Goal: Task Accomplishment & Management: Manage account settings

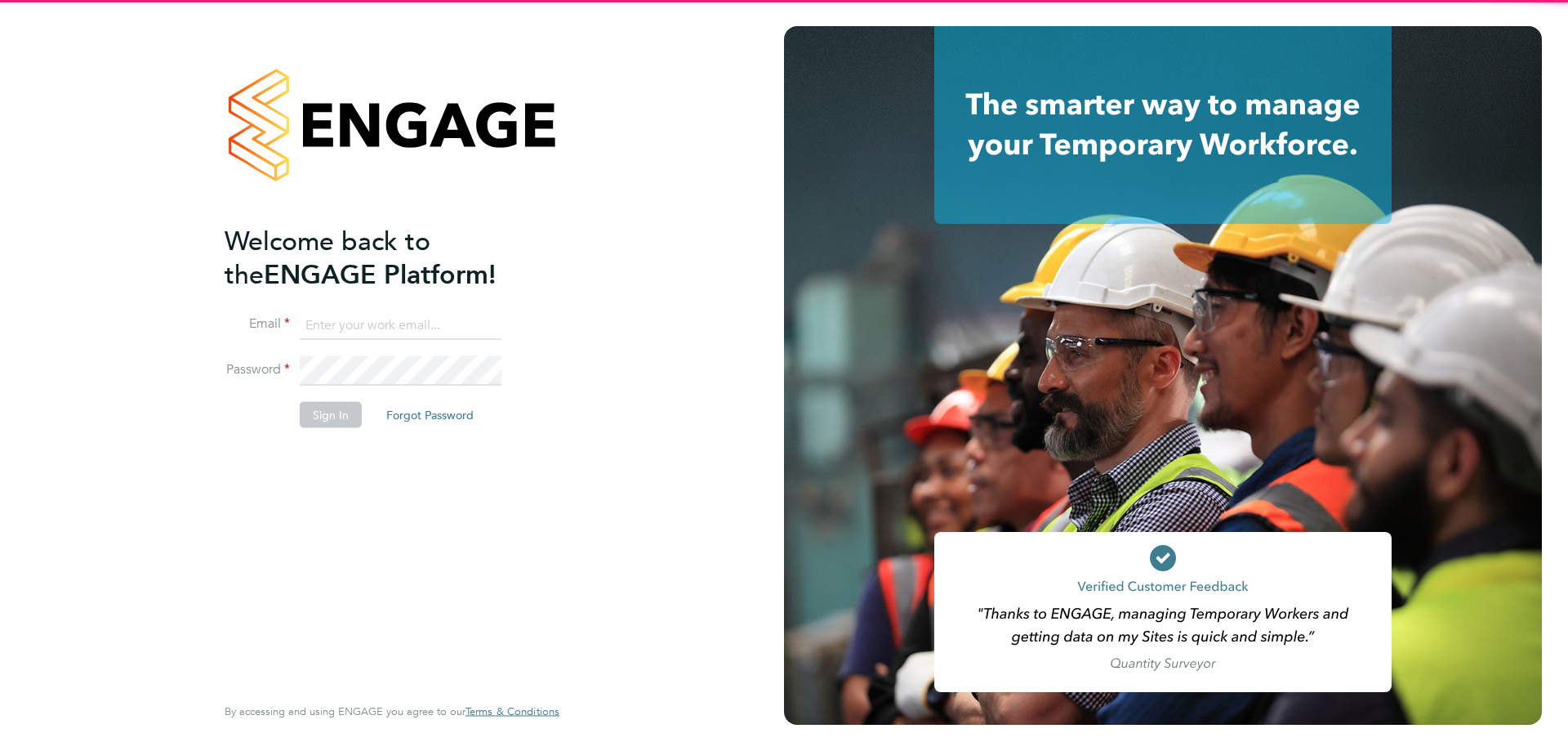
type input "stuartdouglas@itsconstruction.co.uk"
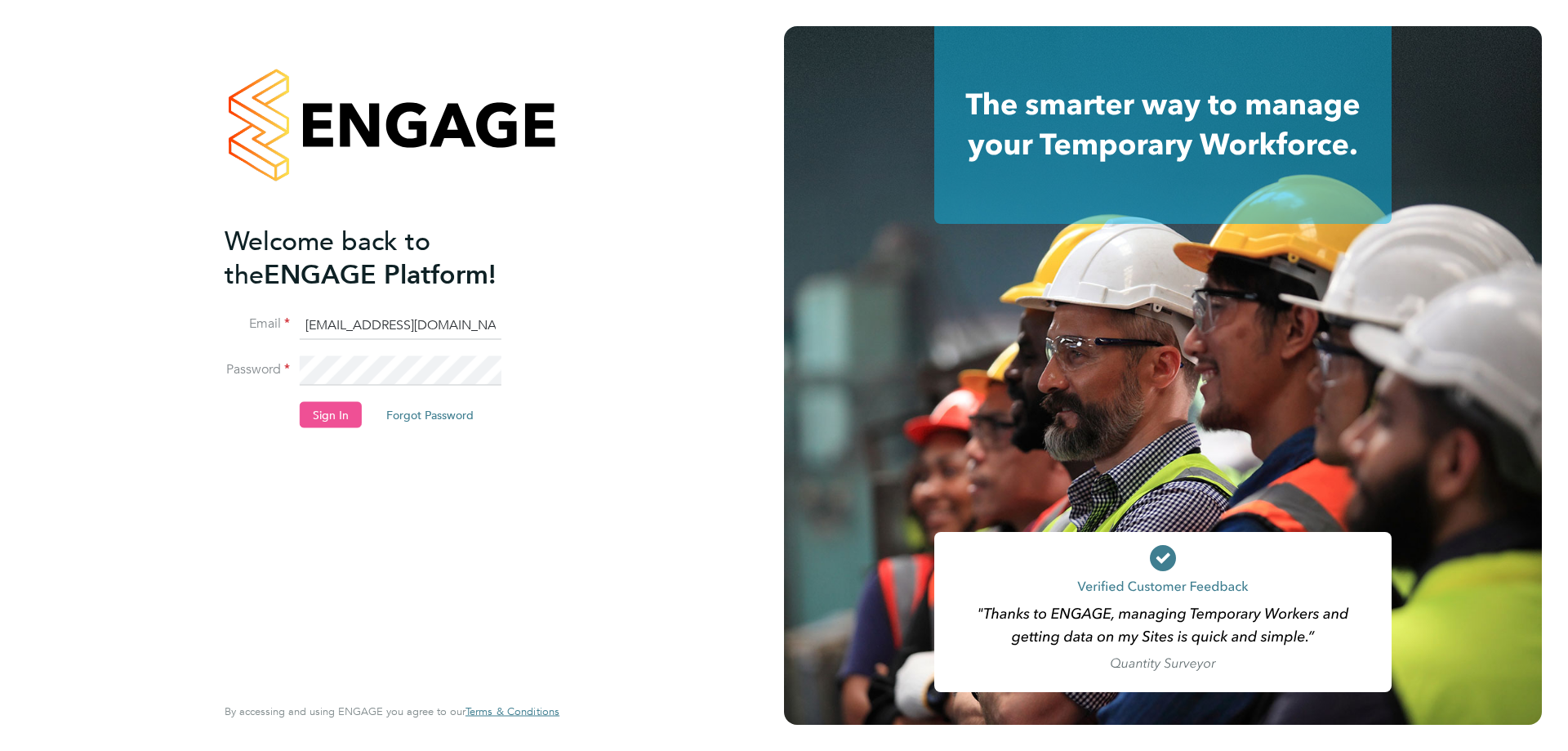
click at [351, 410] on button "Sign In" at bounding box center [331, 414] width 62 height 26
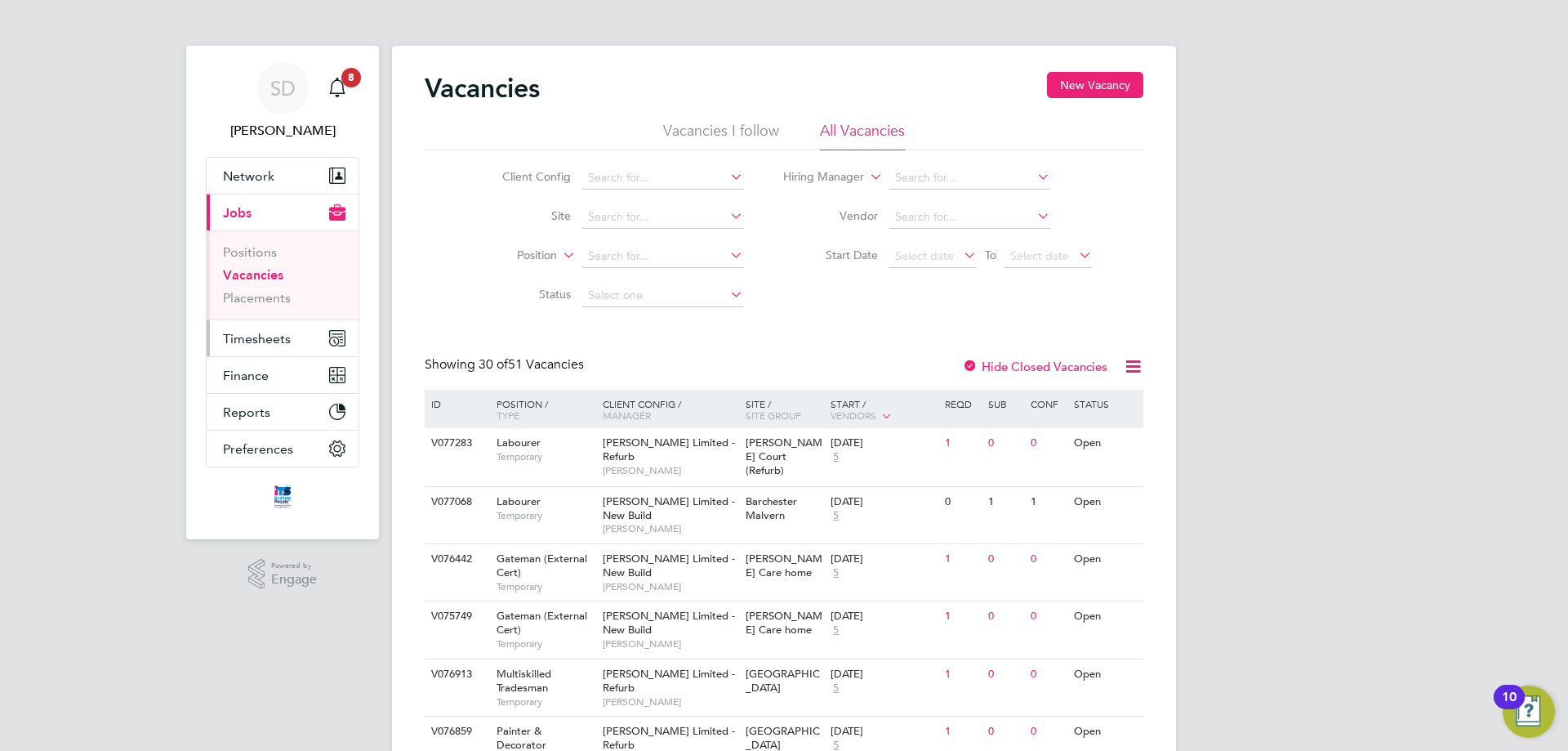
click at [289, 334] on span "Timesheets" at bounding box center [256, 339] width 67 height 16
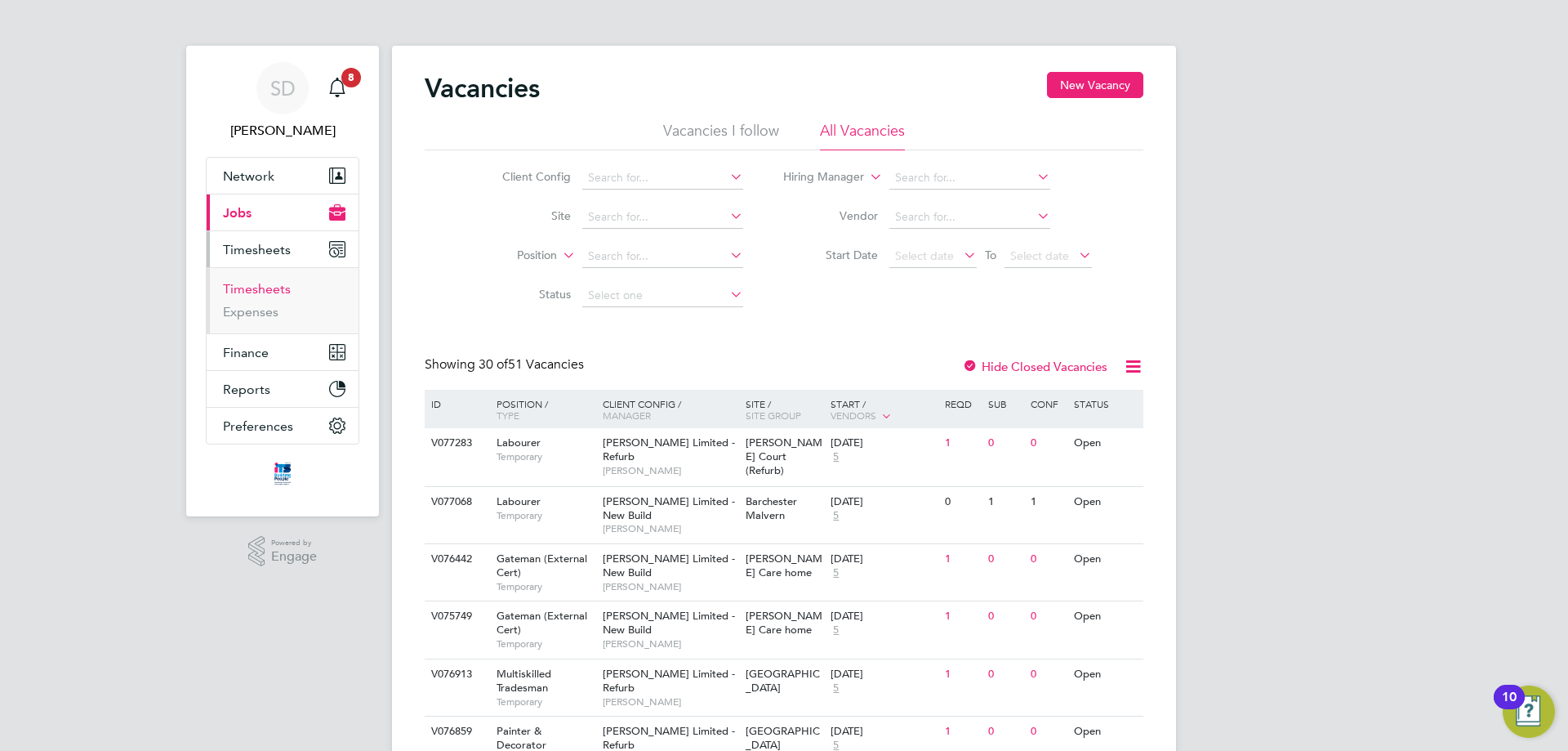
click at [260, 286] on link "Timesheets" at bounding box center [256, 289] width 67 height 16
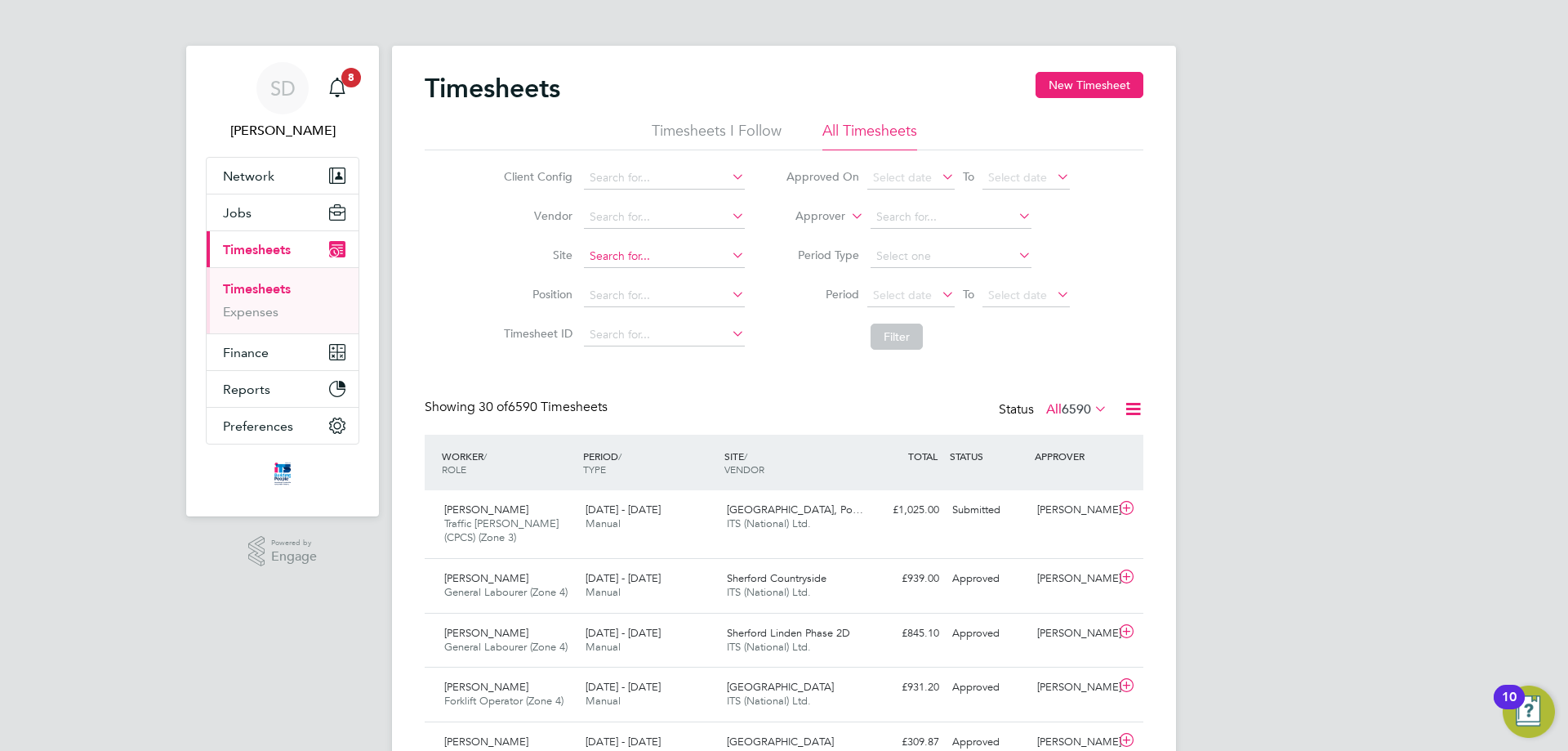
click at [641, 258] on input at bounding box center [664, 256] width 161 height 22
click at [640, 273] on li "Maidenhead St Cloud Way" at bounding box center [664, 278] width 162 height 22
type input "[GEOGRAPHIC_DATA]"
click at [930, 295] on span "Select date" at bounding box center [912, 296] width 88 height 22
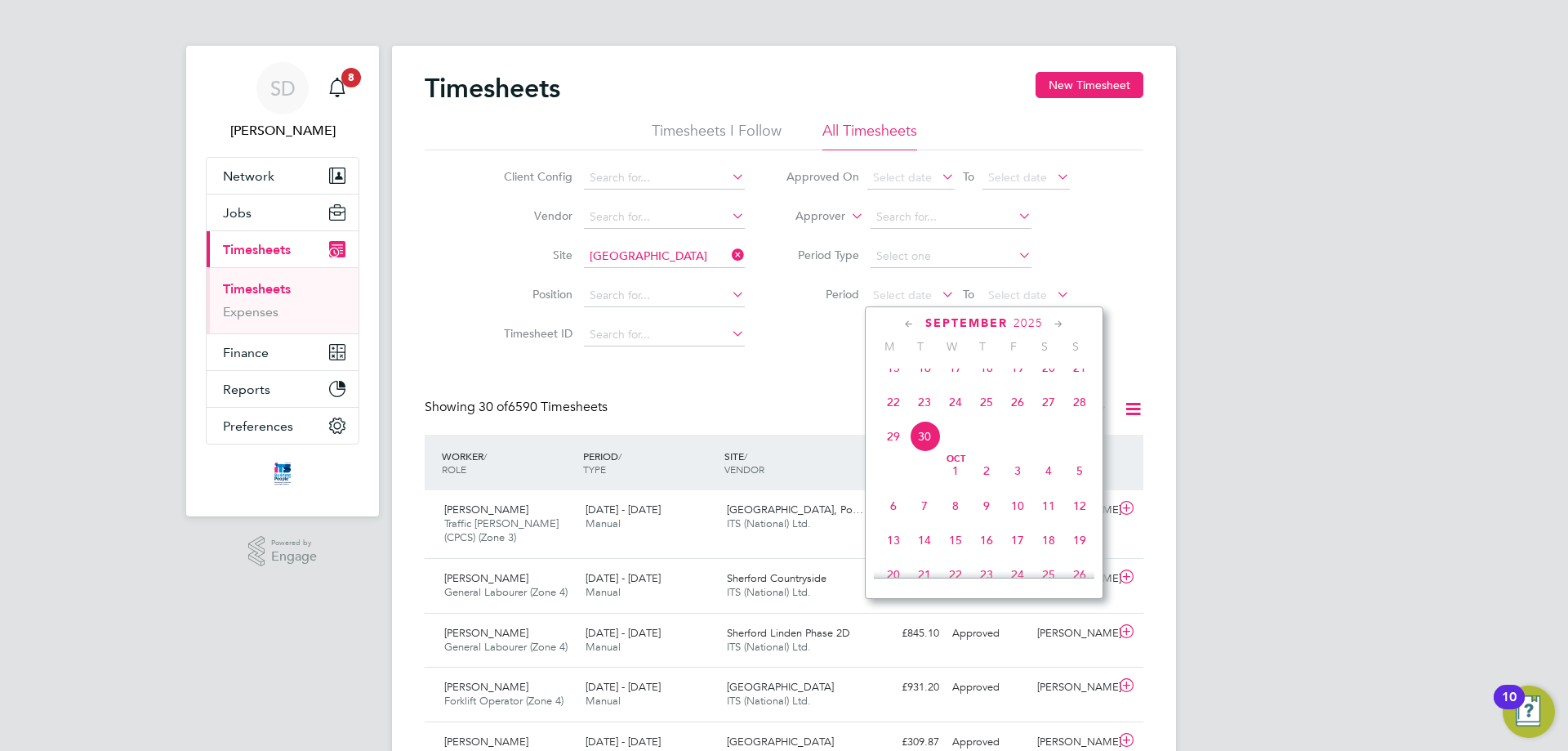
click at [883, 415] on span "22" at bounding box center [893, 402] width 31 height 31
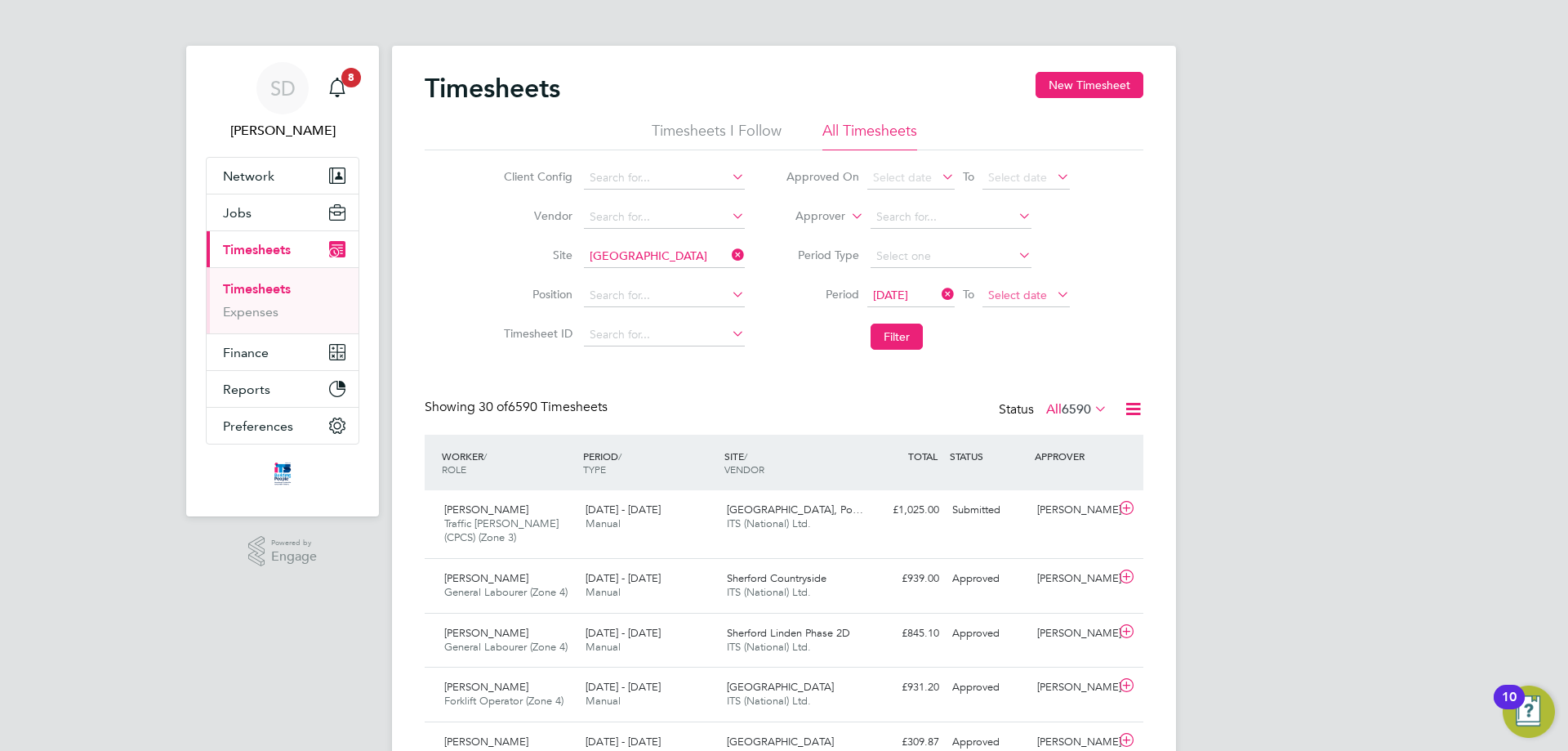
click at [1018, 298] on span "Select date" at bounding box center [1017, 295] width 59 height 15
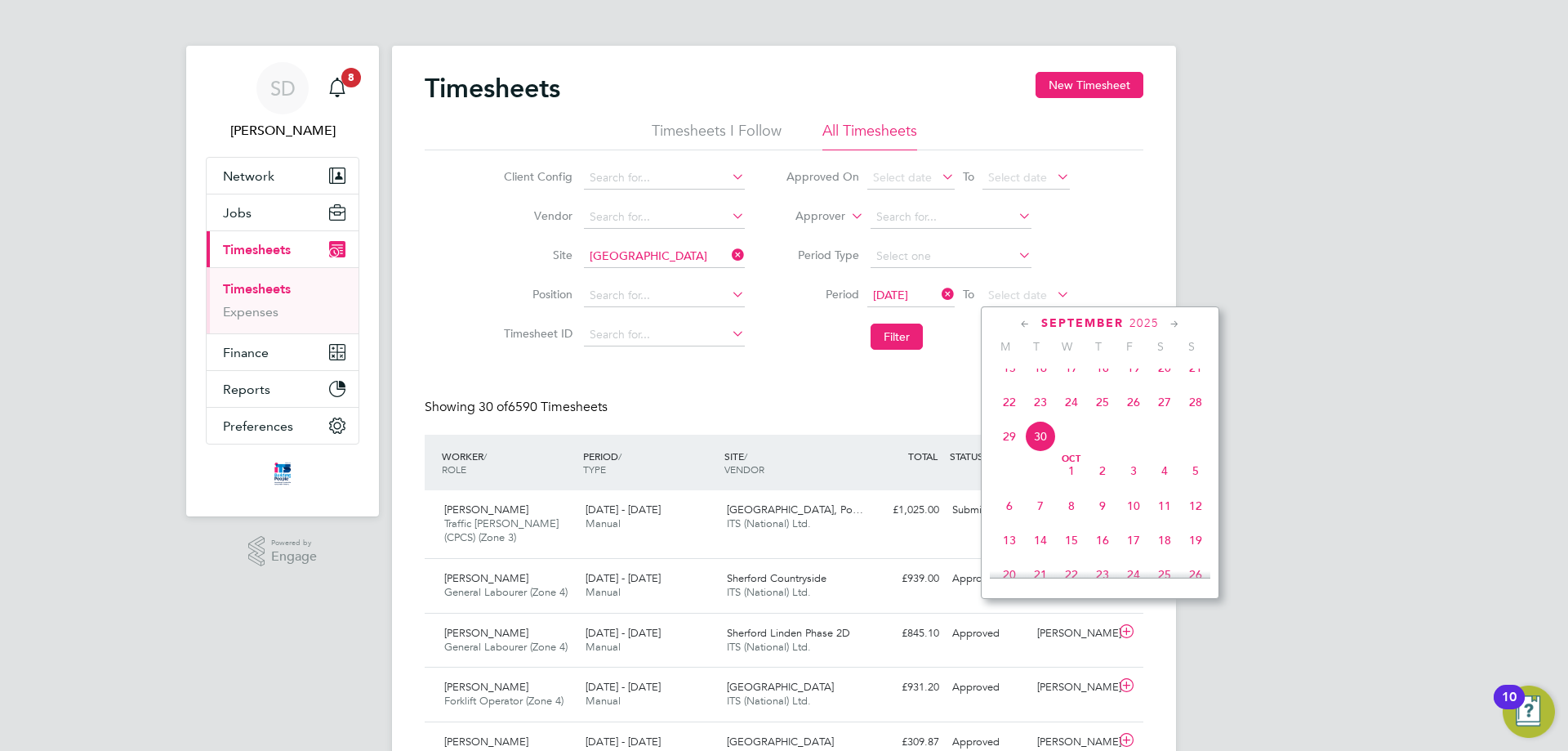
click at [1190, 413] on span "28" at bounding box center [1196, 402] width 31 height 31
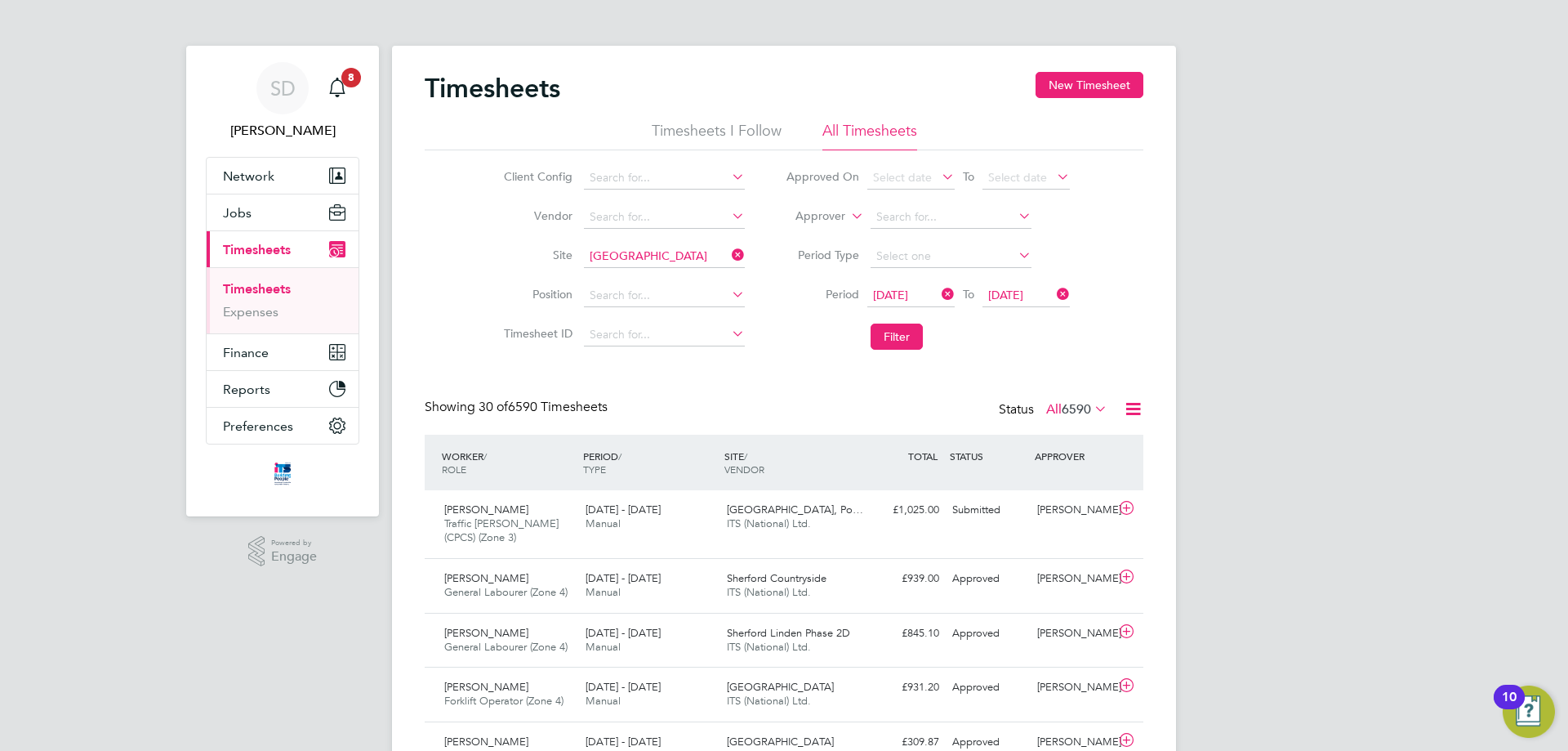
click at [893, 353] on li "Filter" at bounding box center [928, 337] width 325 height 43
click at [897, 338] on button "Filter" at bounding box center [897, 336] width 53 height 26
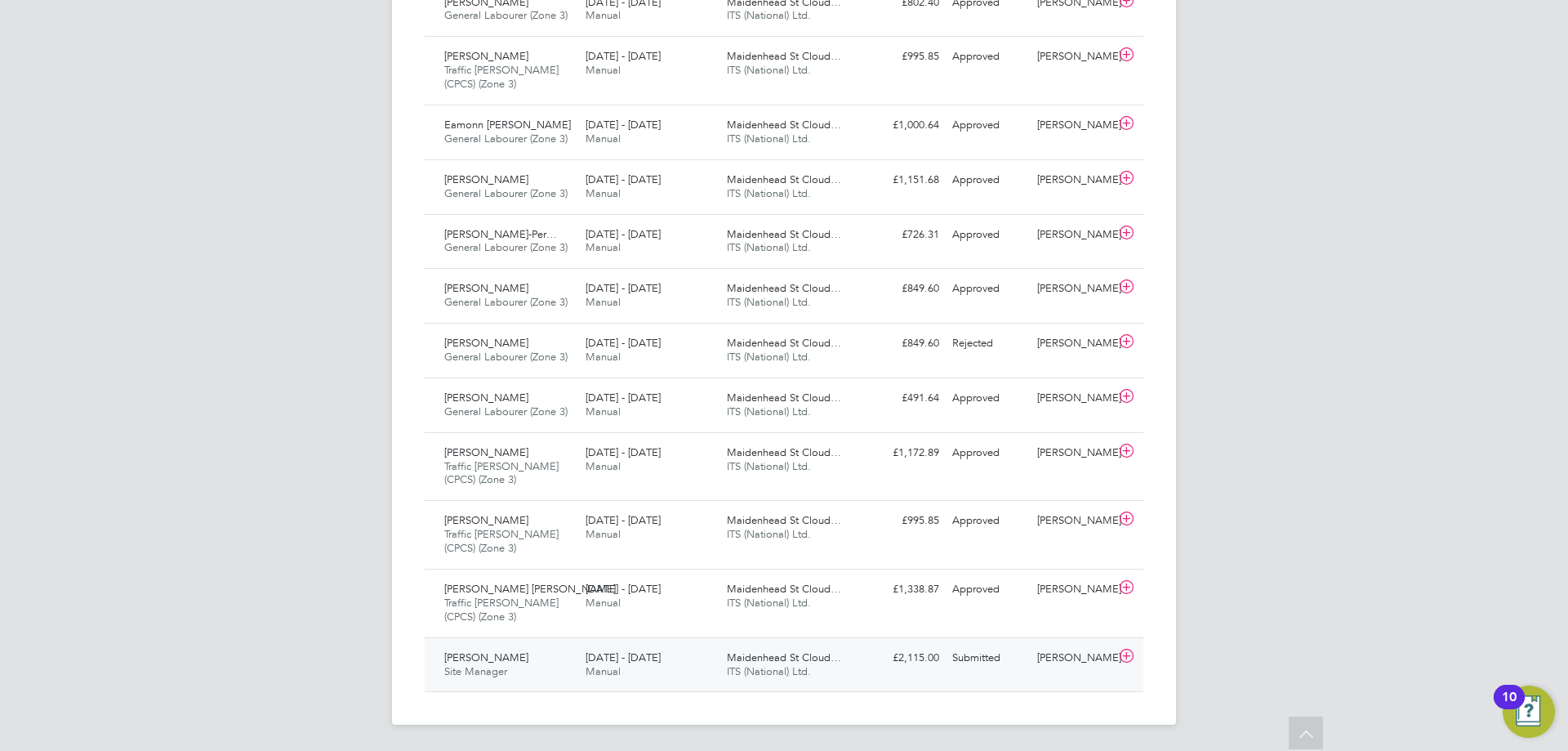
click at [850, 672] on div "Maidenhead St Cloud… ITS (National) Ltd." at bounding box center [791, 665] width 142 height 41
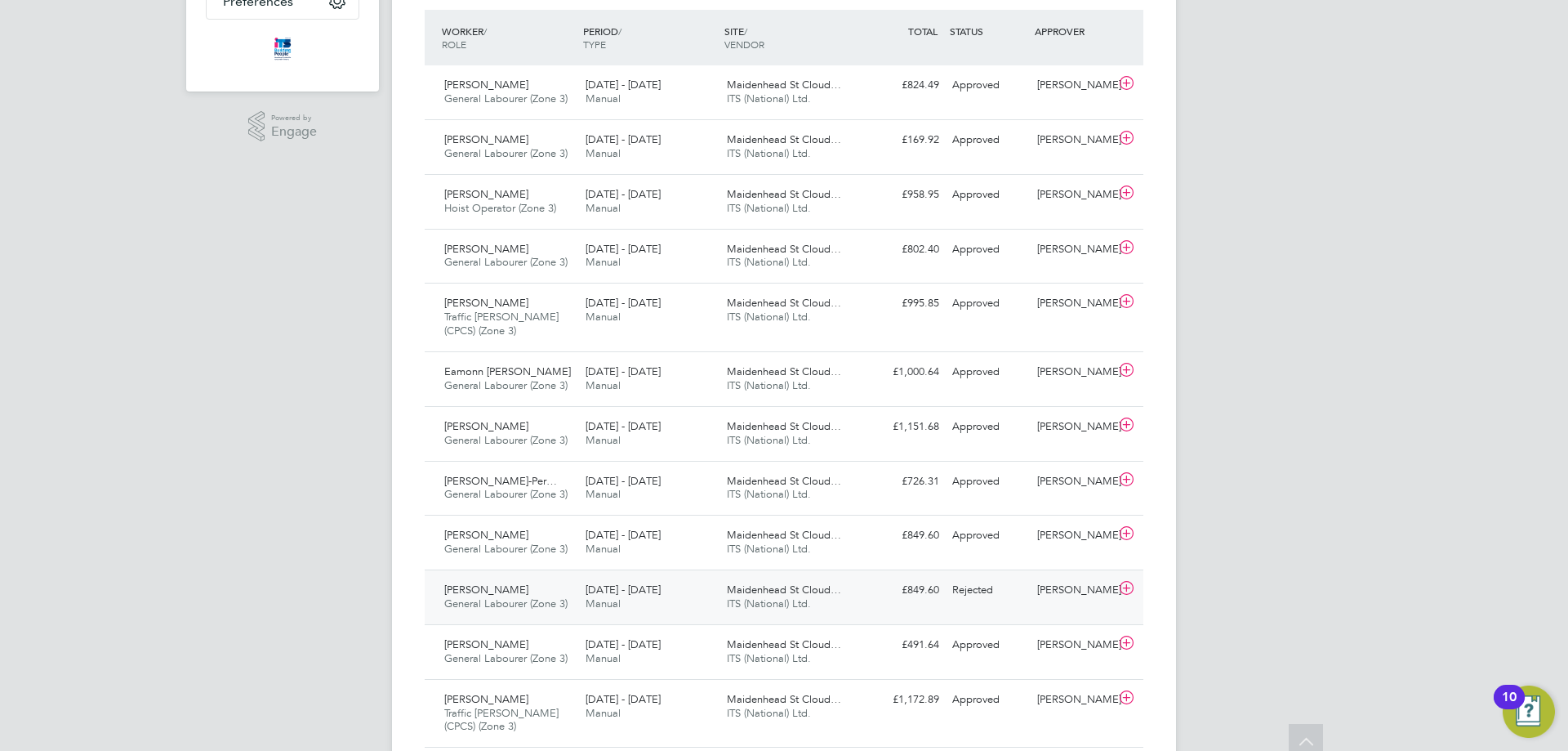
scroll to position [490, 0]
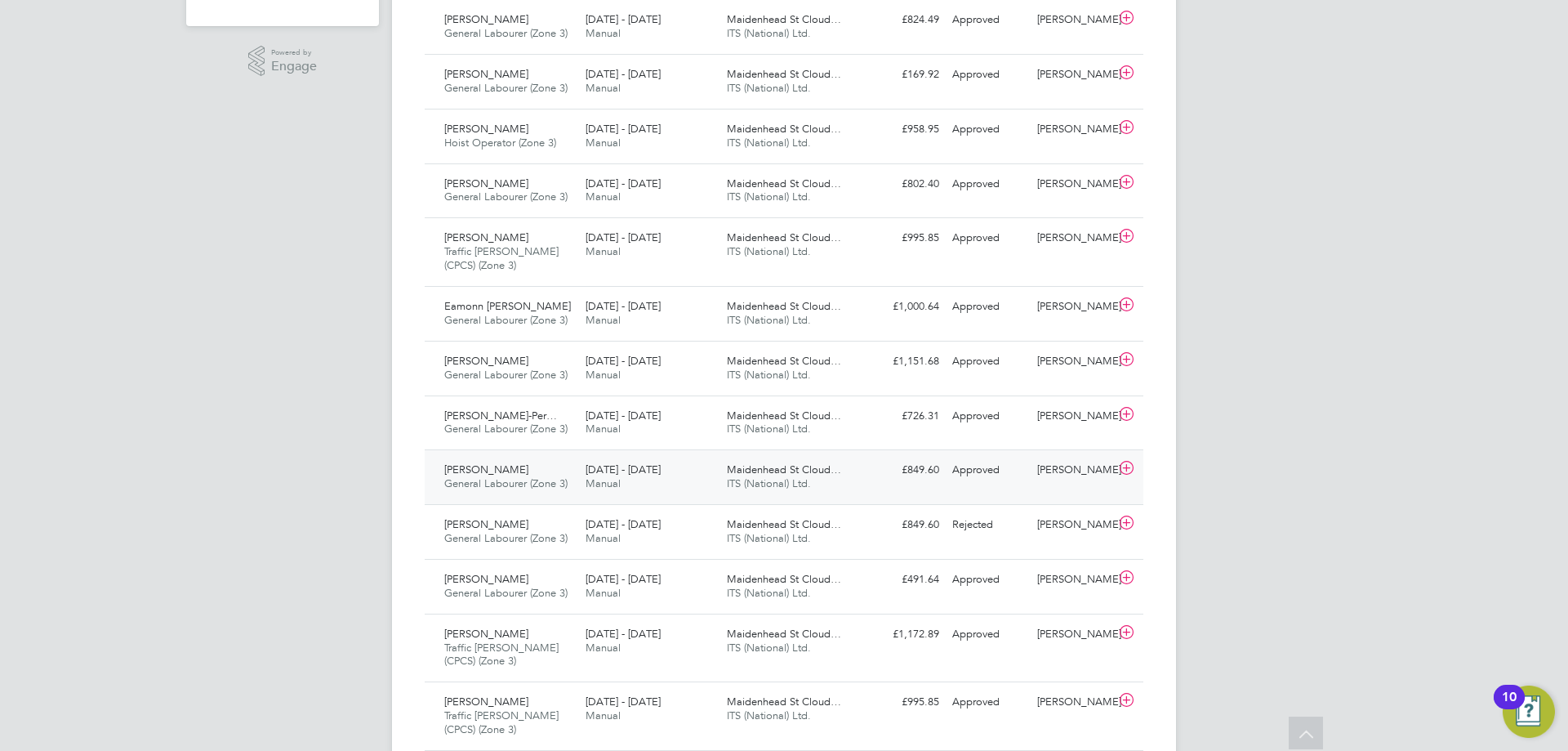
click at [642, 468] on span "[DATE] - [DATE]" at bounding box center [623, 470] width 75 height 14
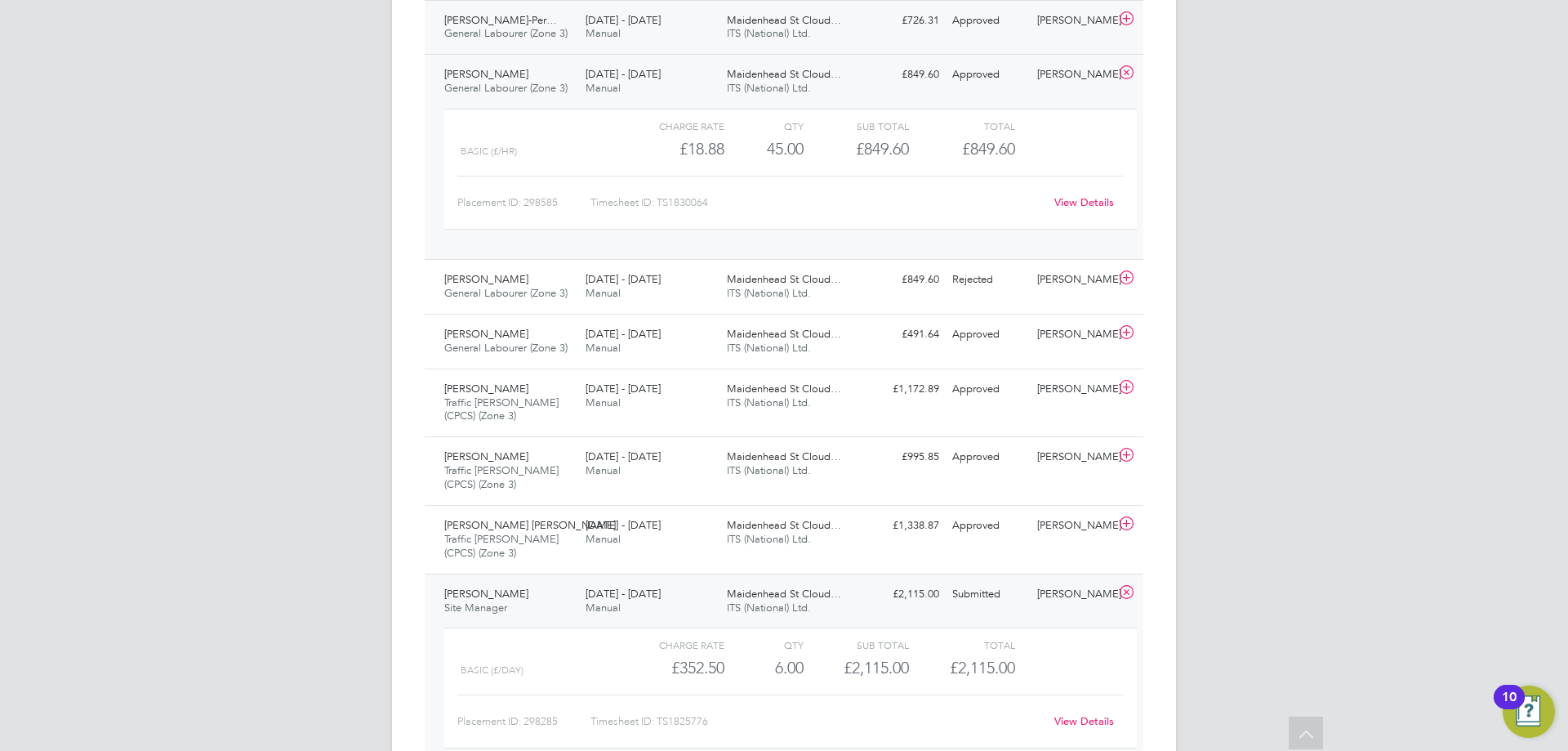
scroll to position [898, 0]
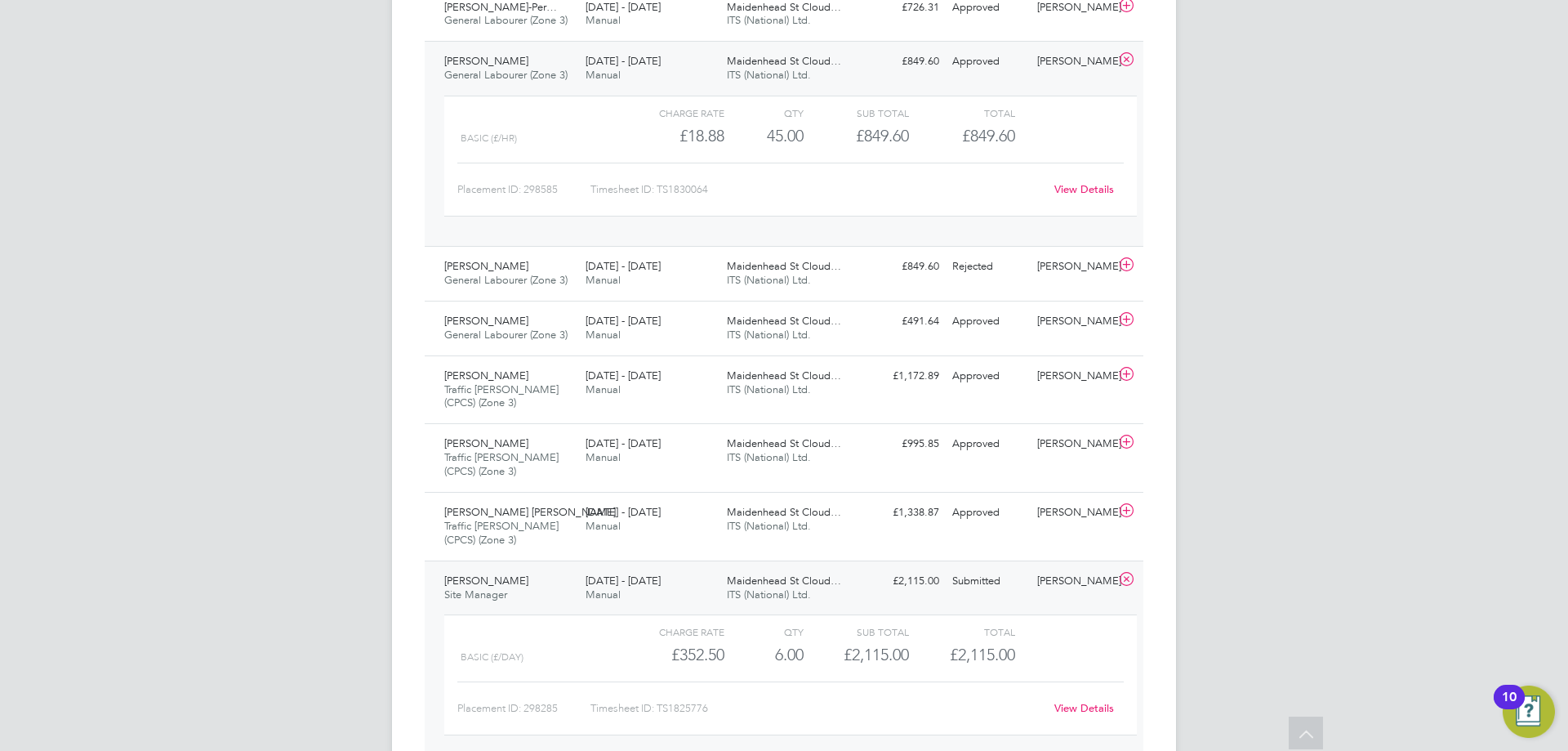
click at [635, 583] on span "[DATE] - [DATE]" at bounding box center [623, 580] width 75 height 14
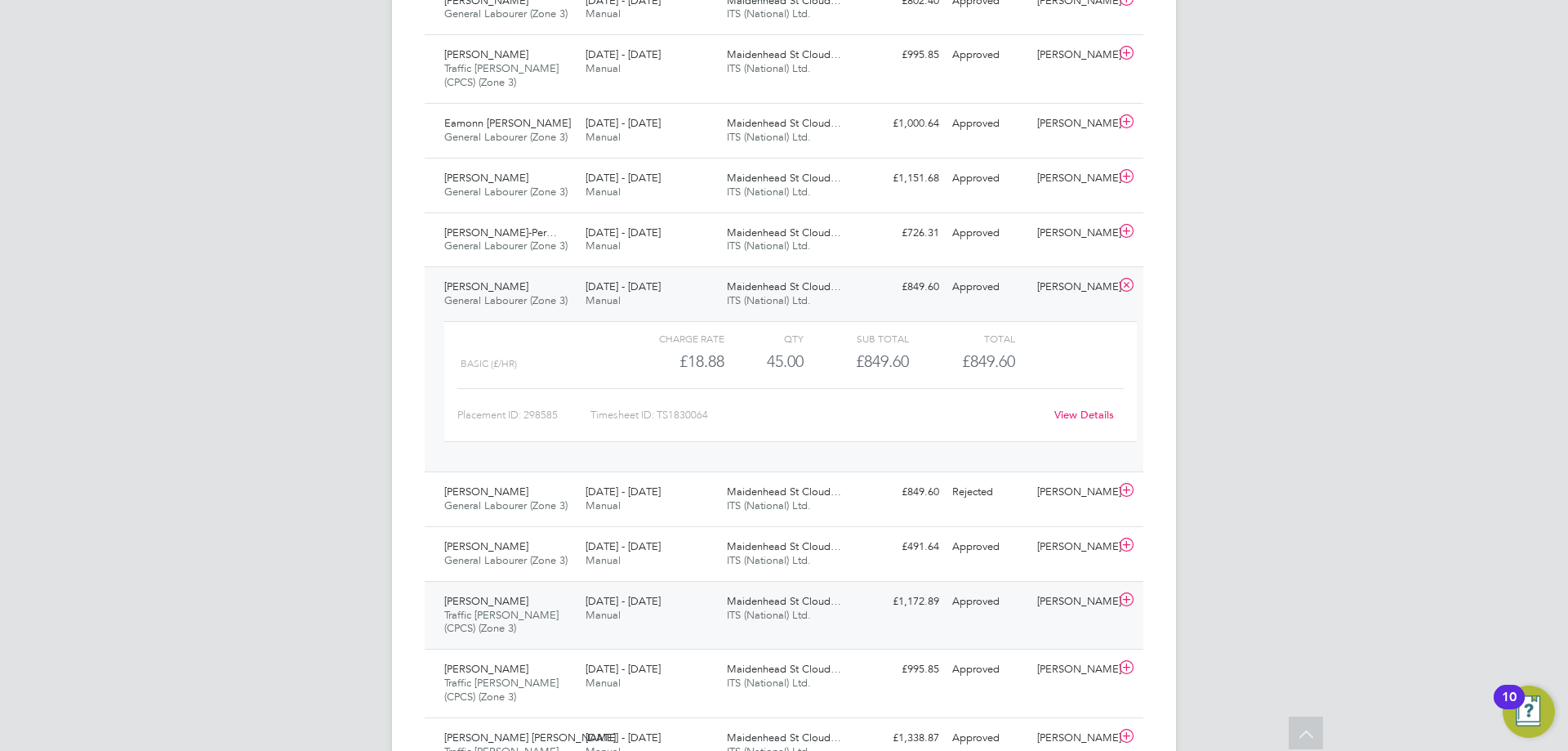
scroll to position [822, 0]
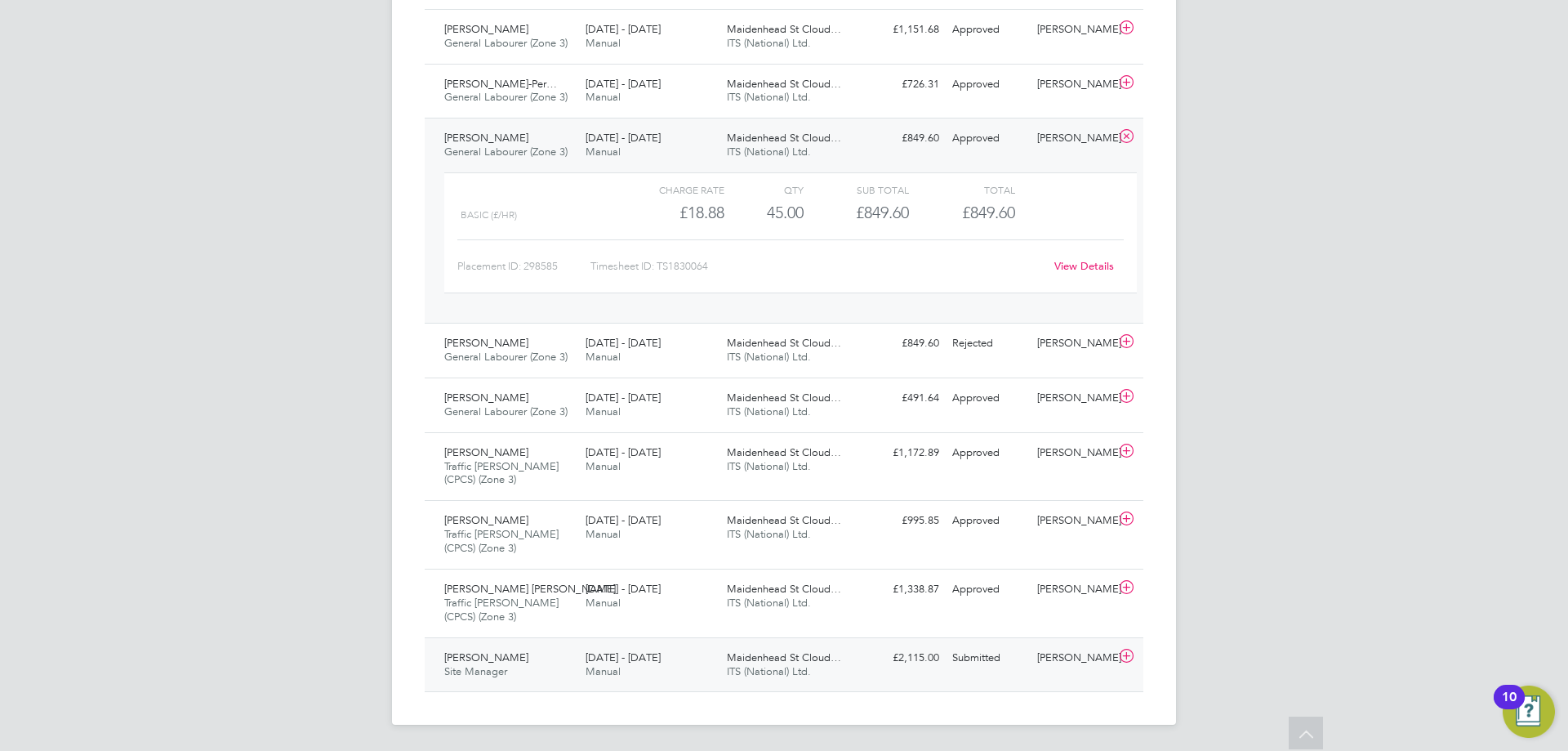
click at [770, 658] on span "Maidenhead St Cloud…" at bounding box center [784, 657] width 114 height 14
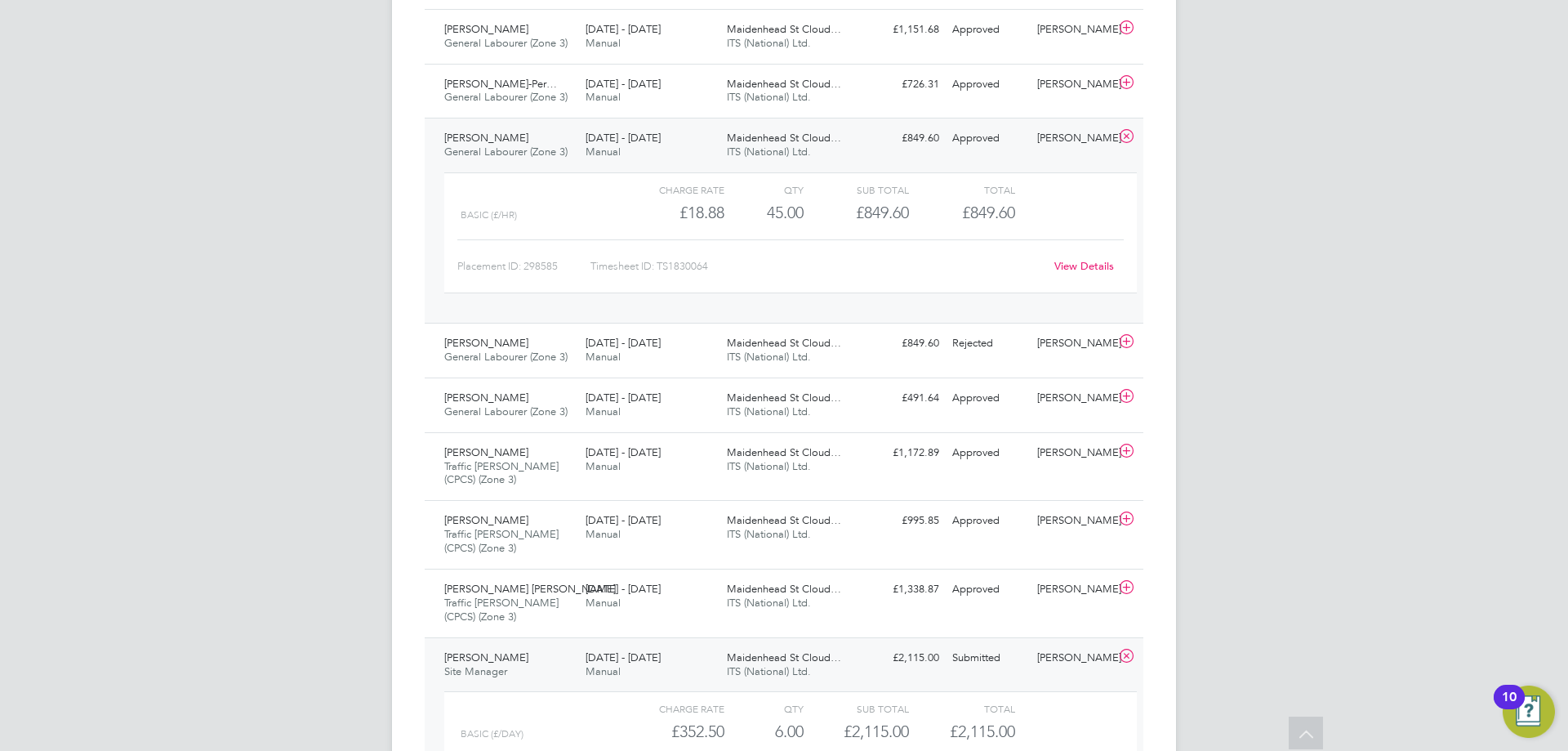
scroll to position [973, 0]
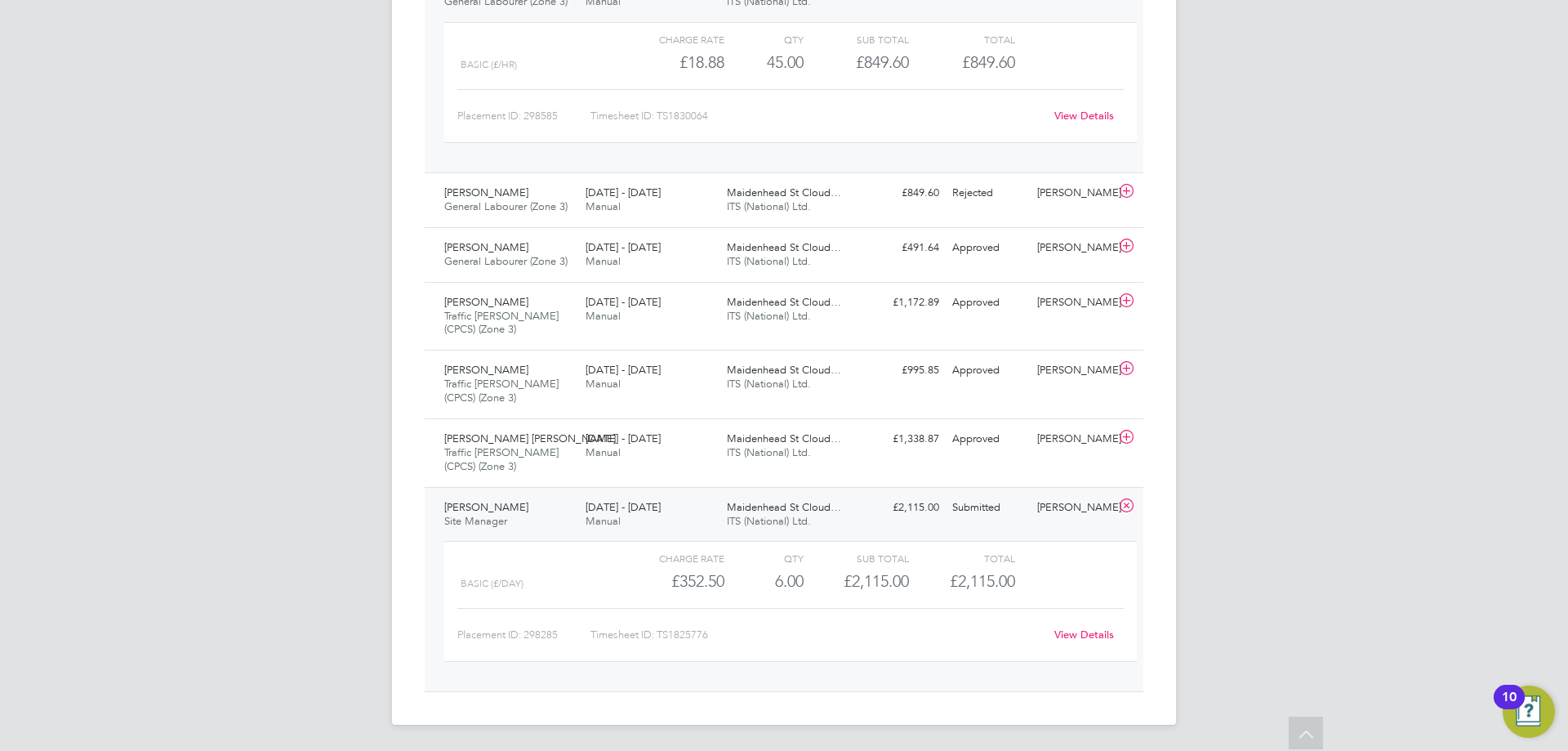
click at [1077, 628] on div "View Details" at bounding box center [1084, 635] width 80 height 26
click at [1078, 636] on link "View Details" at bounding box center [1084, 635] width 60 height 14
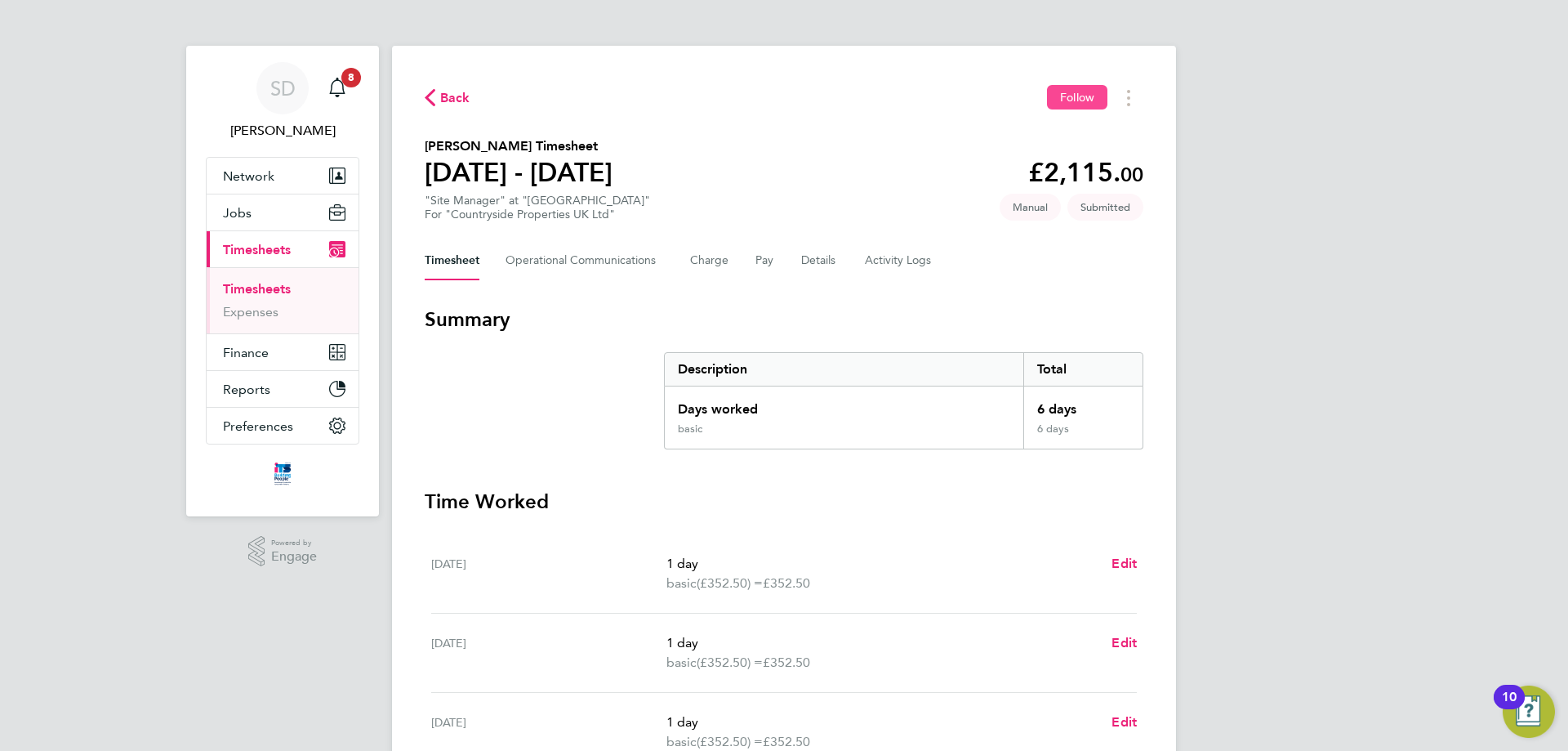
click at [1051, 95] on button "Follow" at bounding box center [1078, 97] width 61 height 24
click at [254, 244] on span "Timesheets" at bounding box center [256, 250] width 67 height 16
click at [275, 290] on link "Timesheets" at bounding box center [256, 289] width 67 height 16
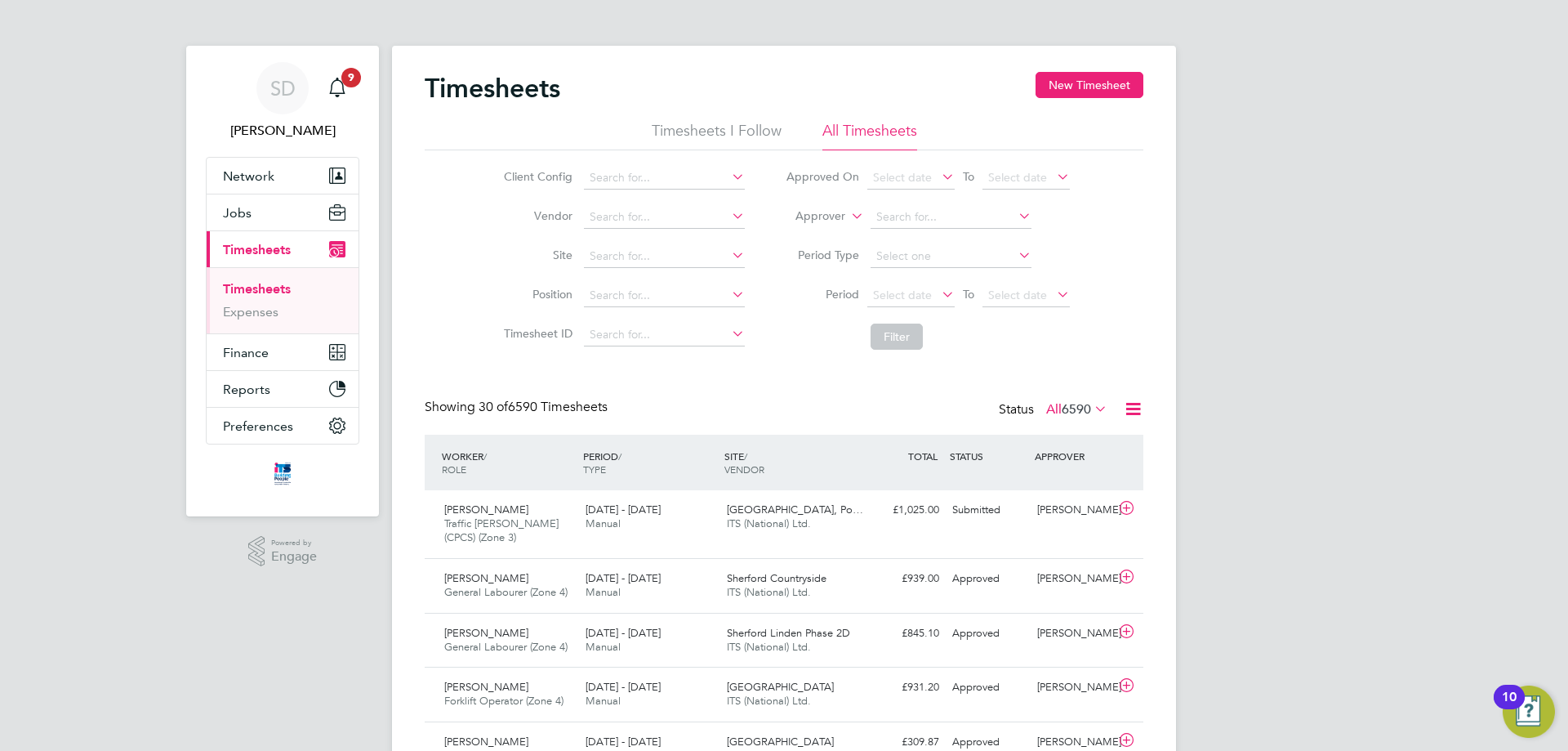
click at [728, 253] on icon at bounding box center [728, 254] width 0 height 22
click at [679, 277] on b "Cloud" at bounding box center [683, 279] width 32 height 14
type input "[GEOGRAPHIC_DATA]"
click at [901, 343] on button "Filter" at bounding box center [897, 336] width 53 height 26
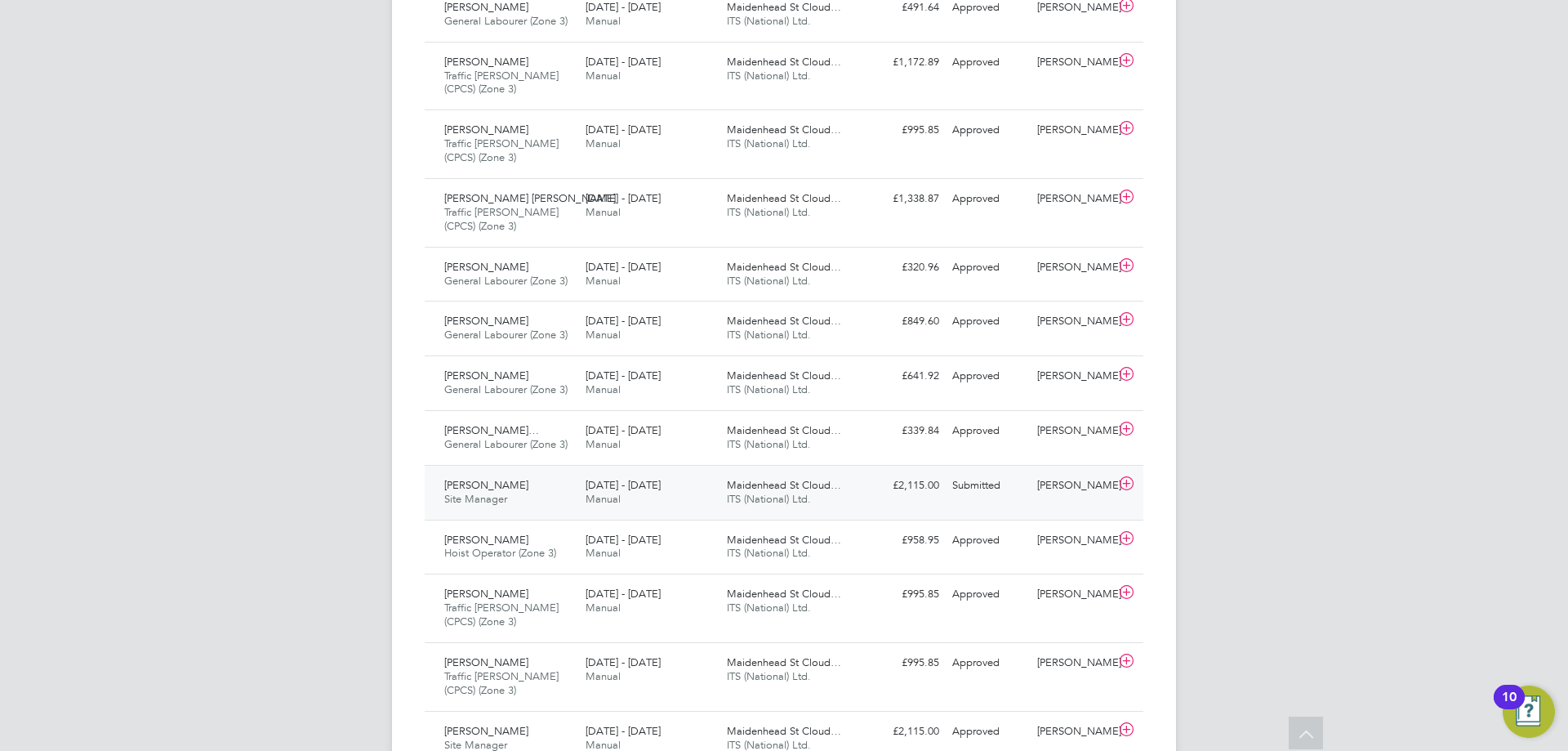
click at [482, 493] on span "Site Manager" at bounding box center [475, 499] width 62 height 14
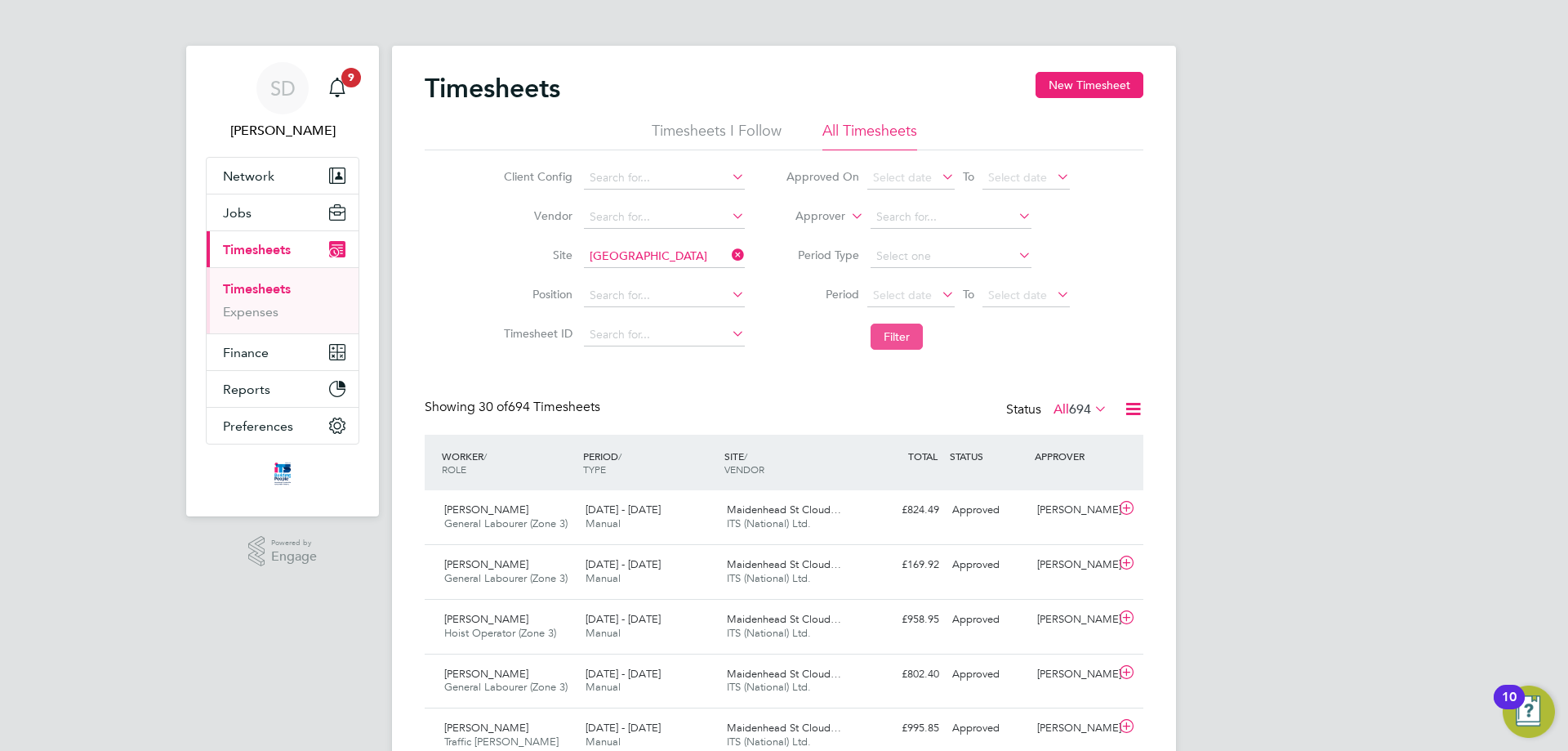
click at [900, 329] on button "Filter" at bounding box center [897, 336] width 53 height 26
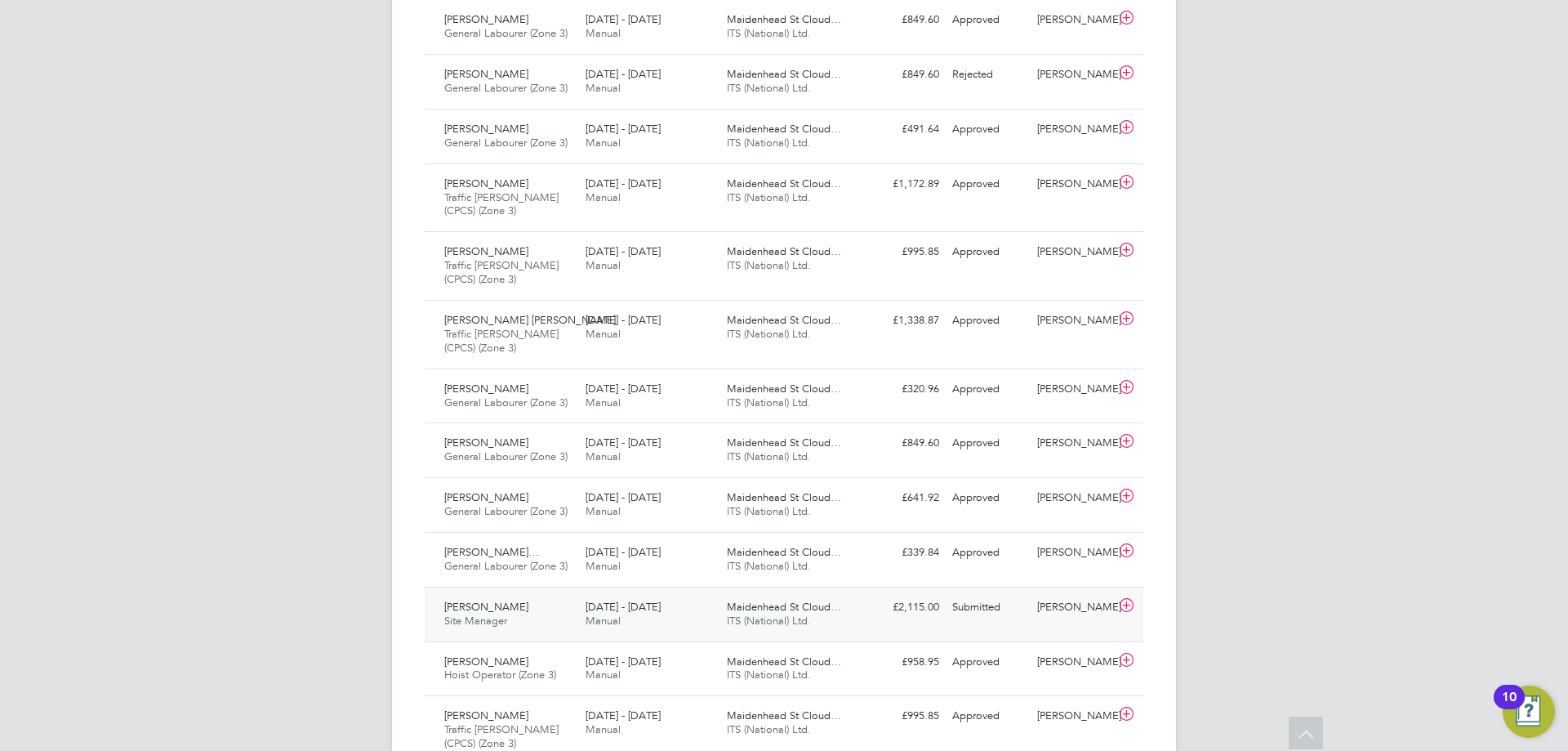
click at [656, 603] on span "[DATE] - [DATE]" at bounding box center [623, 606] width 75 height 14
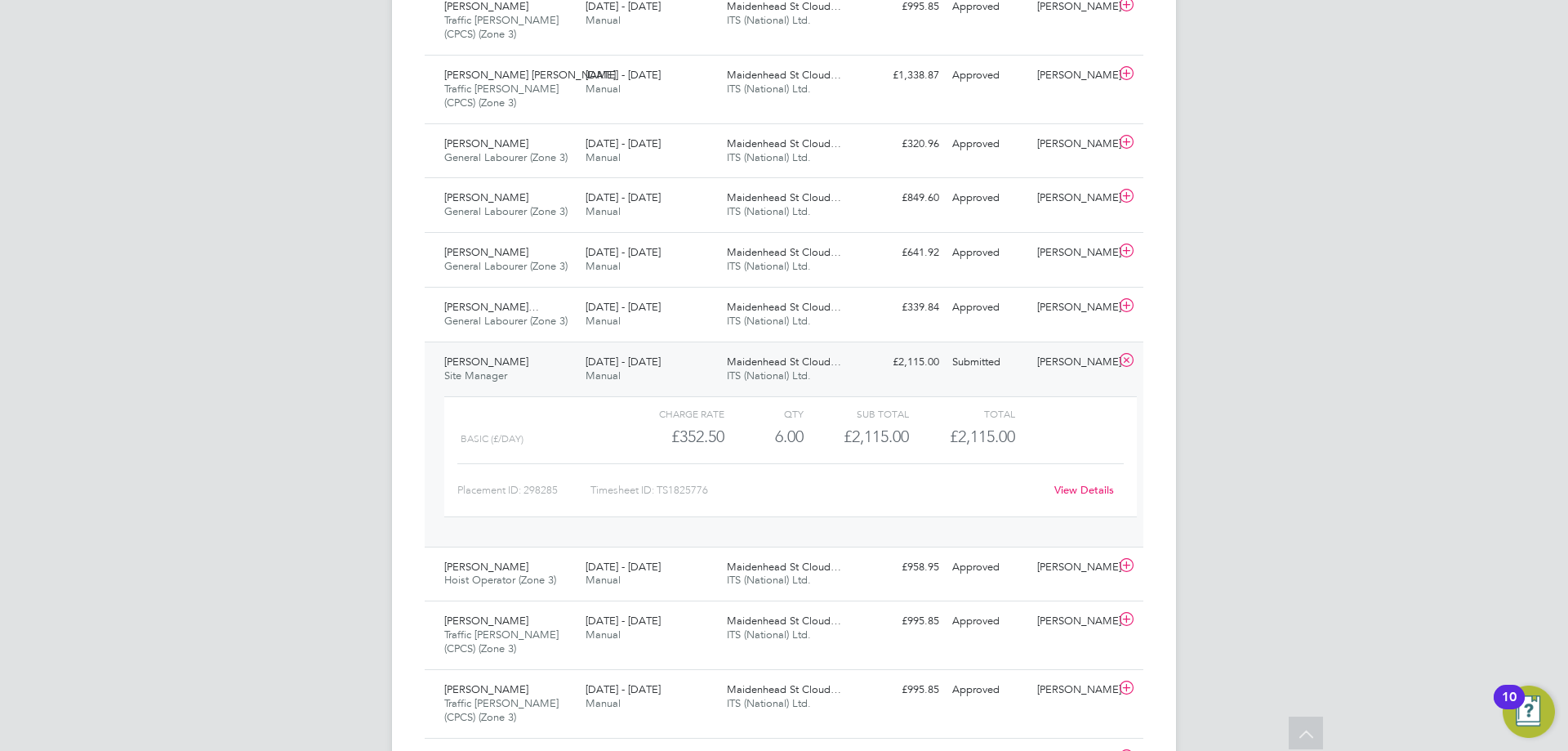
click at [1067, 487] on link "View Details" at bounding box center [1084, 489] width 60 height 14
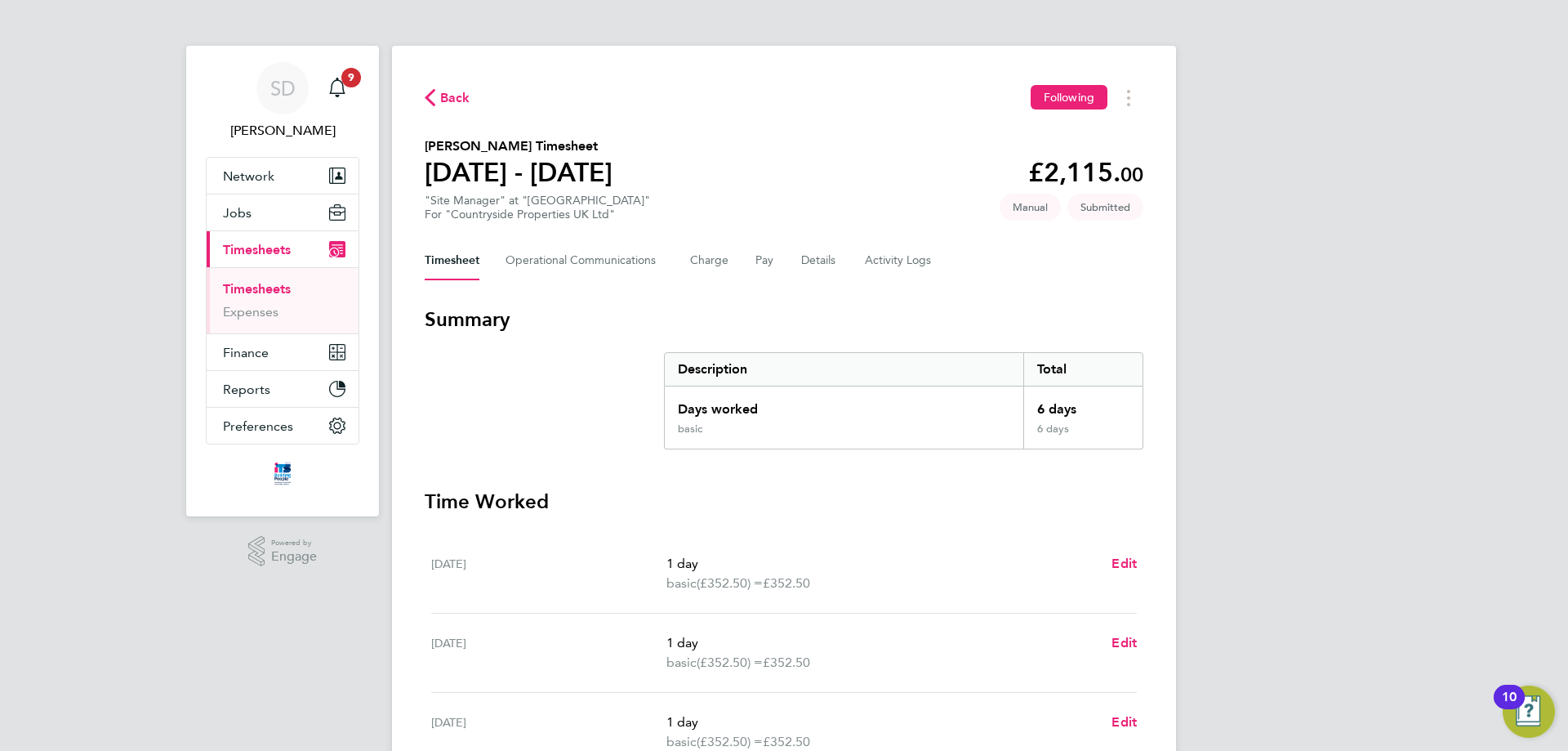
click at [441, 92] on span "Back" at bounding box center [455, 98] width 30 height 20
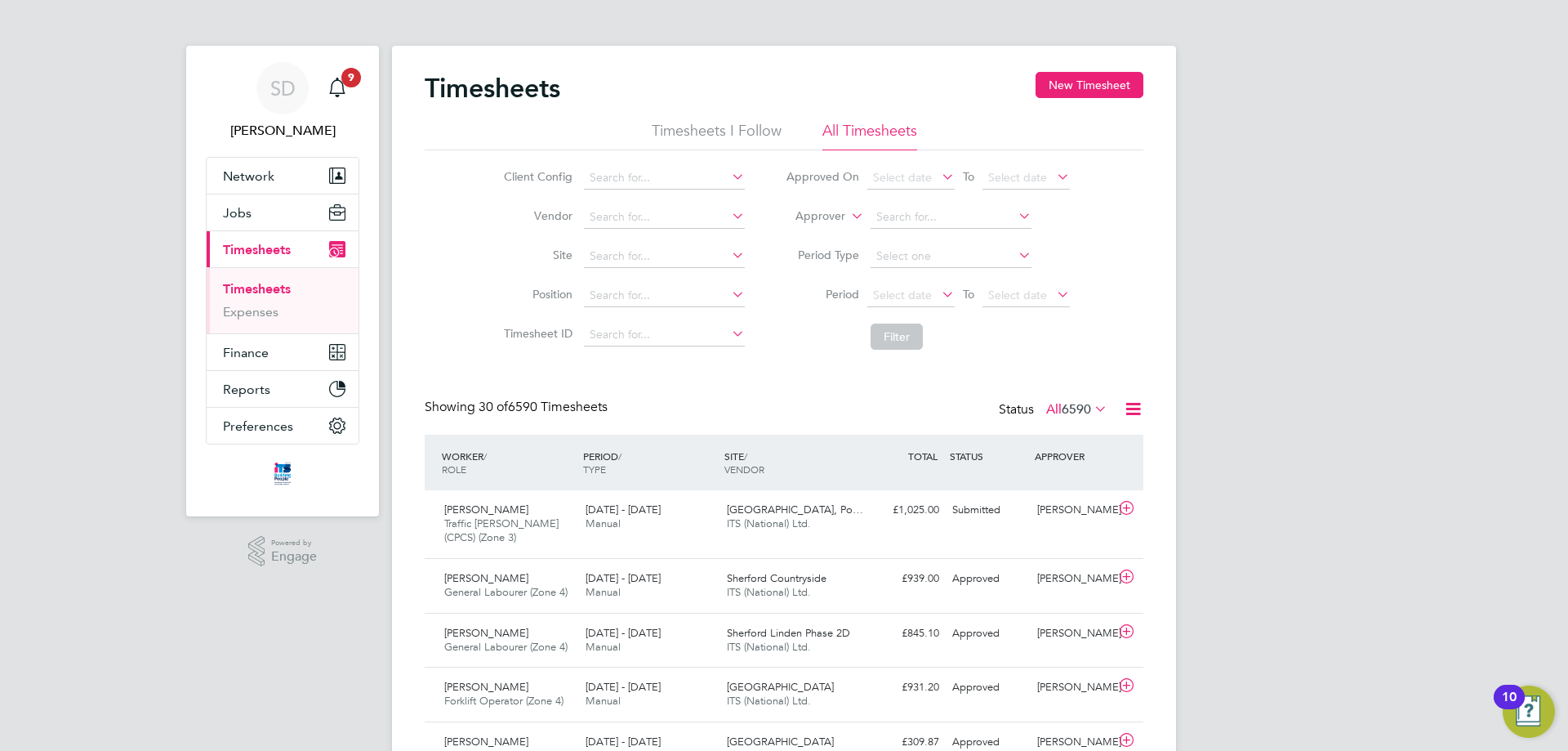
click at [938, 292] on icon at bounding box center [938, 293] width 0 height 22
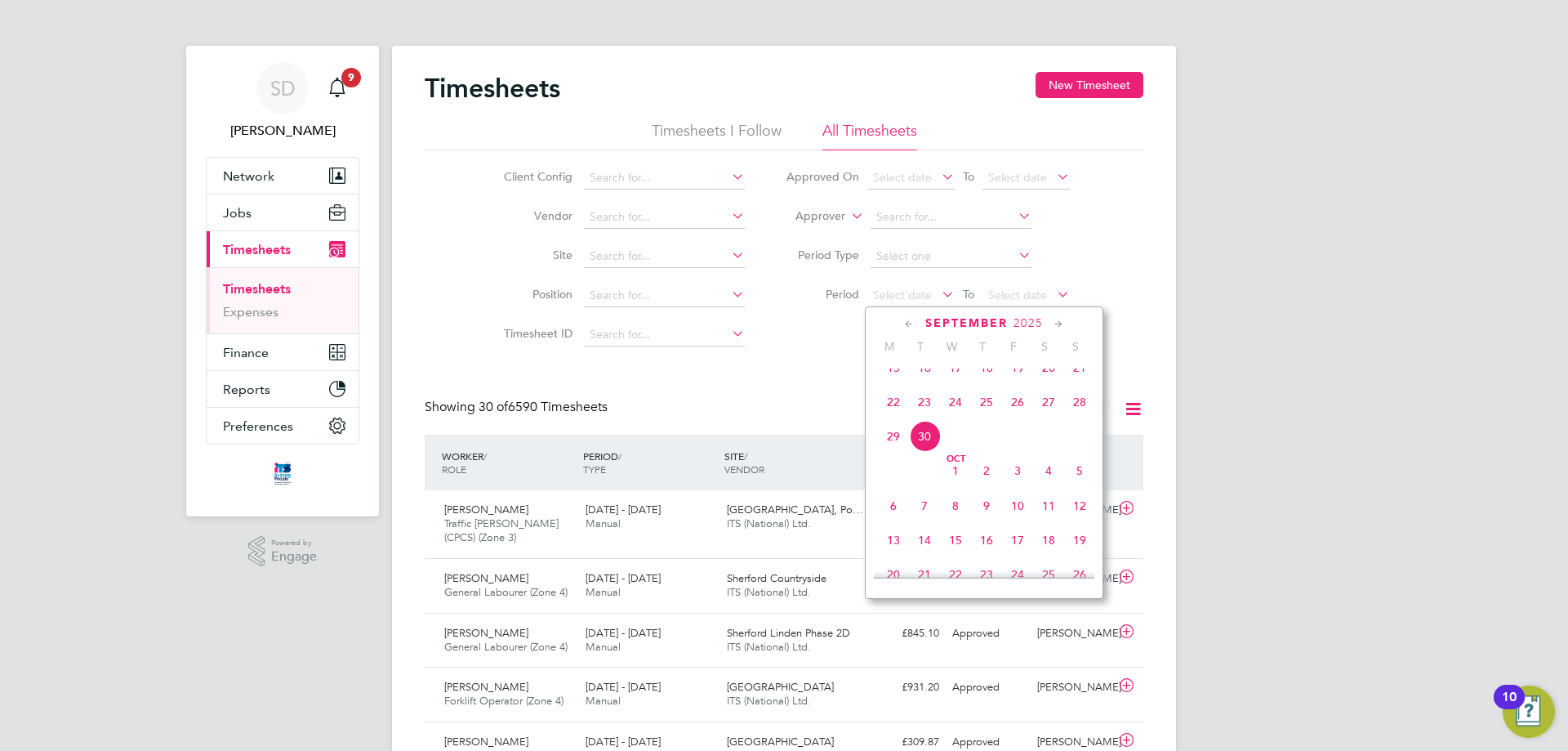
click at [898, 416] on span "22" at bounding box center [893, 402] width 31 height 31
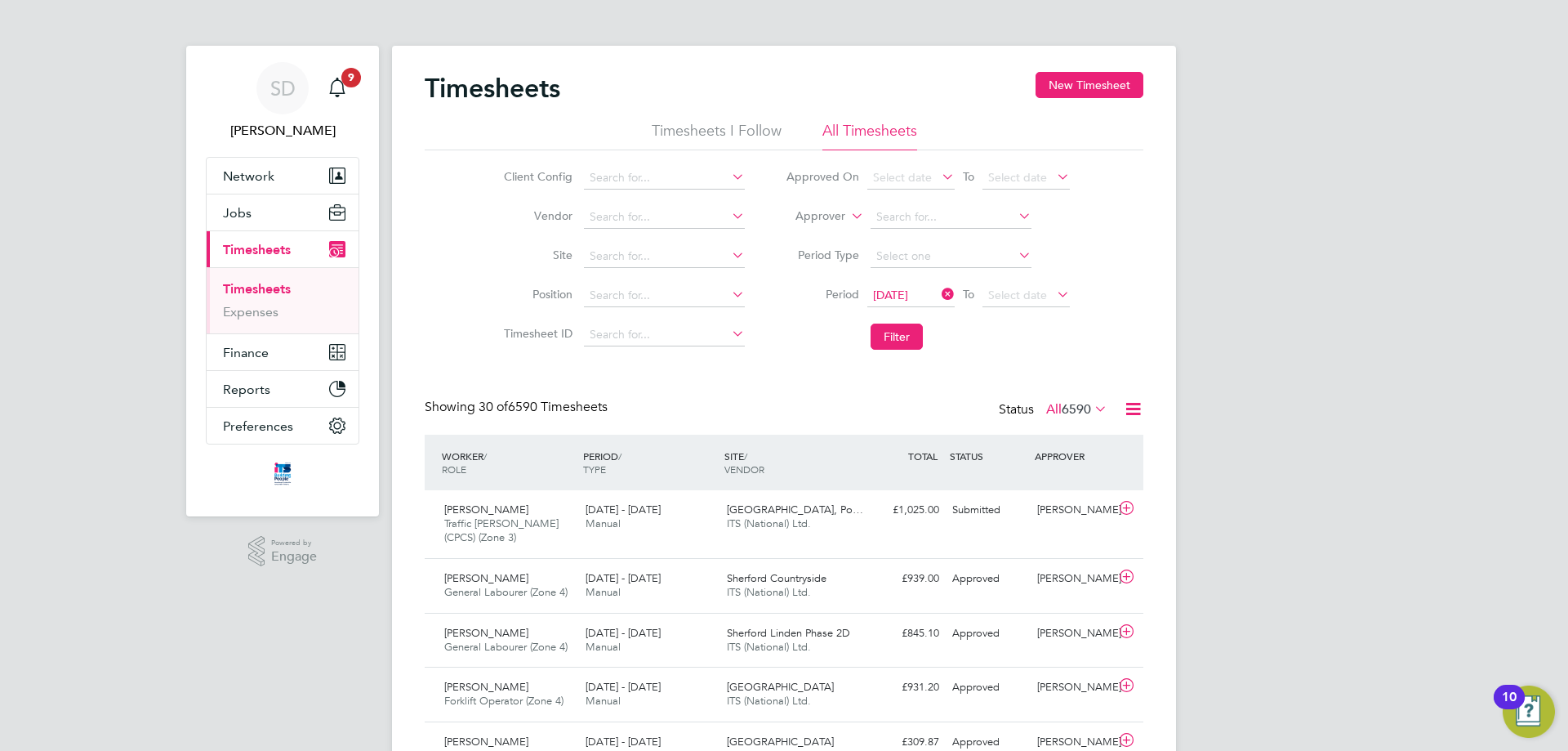
click at [1053, 290] on icon at bounding box center [1053, 293] width 0 height 22
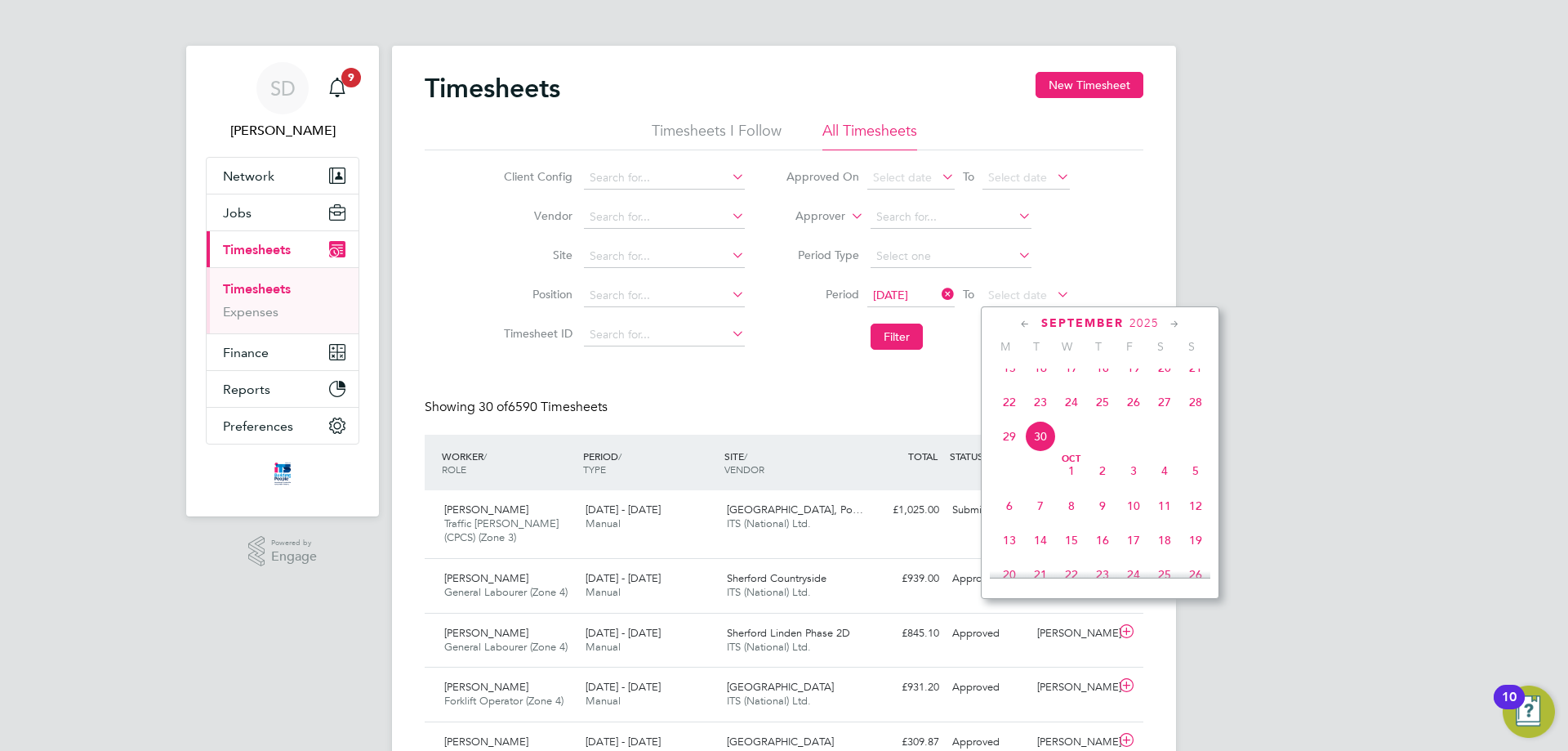
click at [1195, 414] on span "28" at bounding box center [1196, 402] width 31 height 31
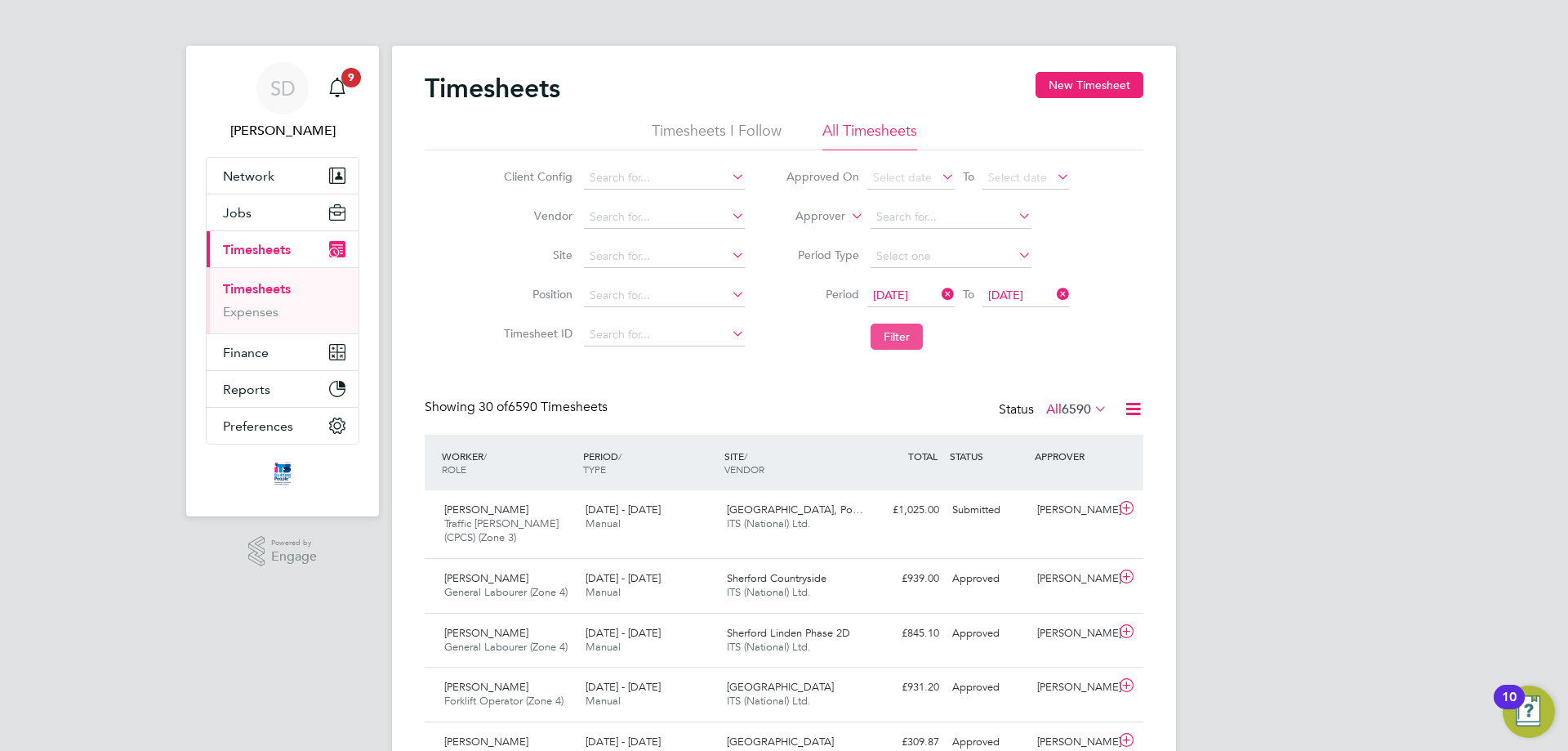
click at [913, 333] on button "Filter" at bounding box center [897, 336] width 53 height 26
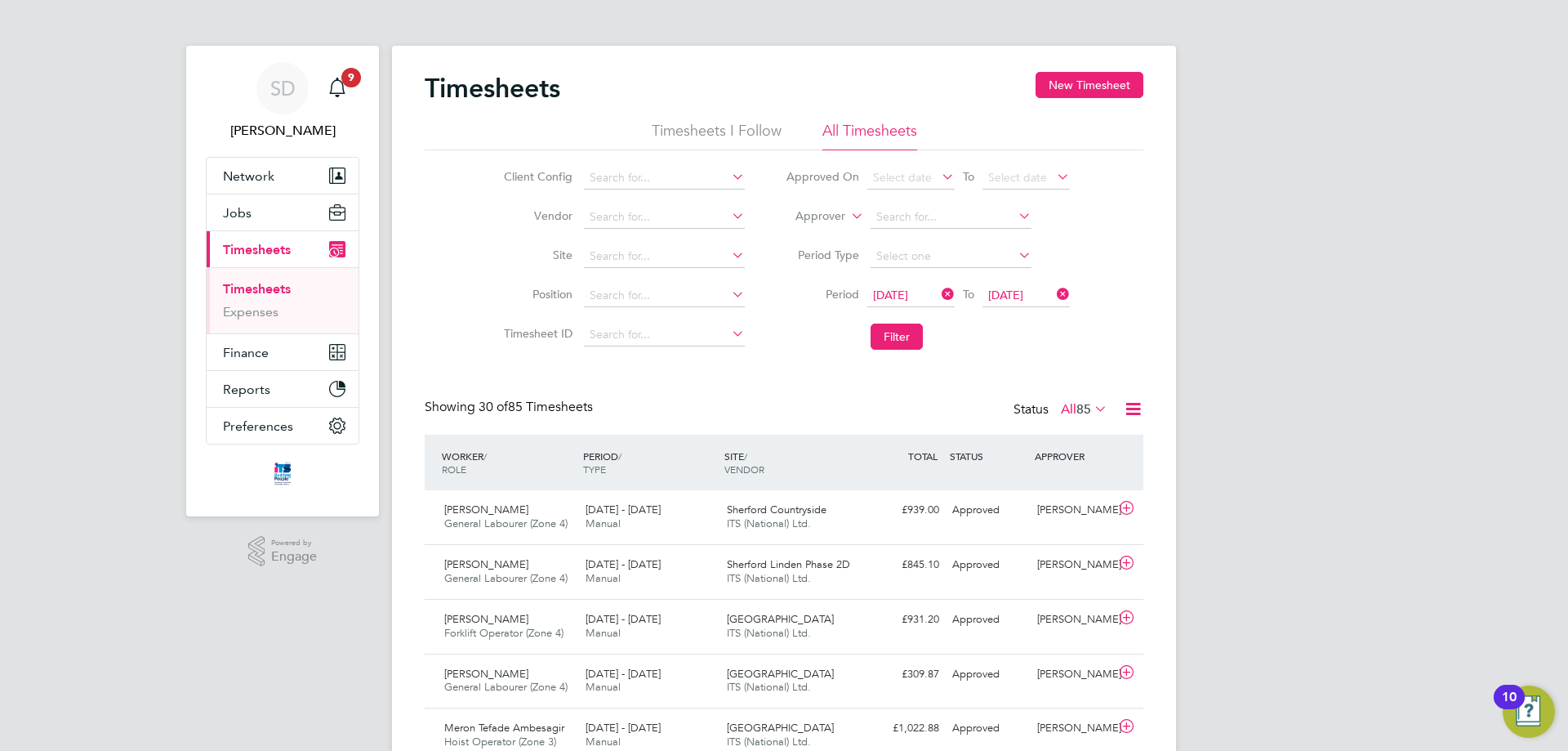
click at [728, 253] on icon at bounding box center [728, 254] width 0 height 22
click at [657, 277] on b "St" at bounding box center [659, 279] width 11 height 14
type input "[GEOGRAPHIC_DATA]"
click at [888, 328] on button "Filter" at bounding box center [897, 336] width 53 height 26
